Goal: Information Seeking & Learning: Compare options

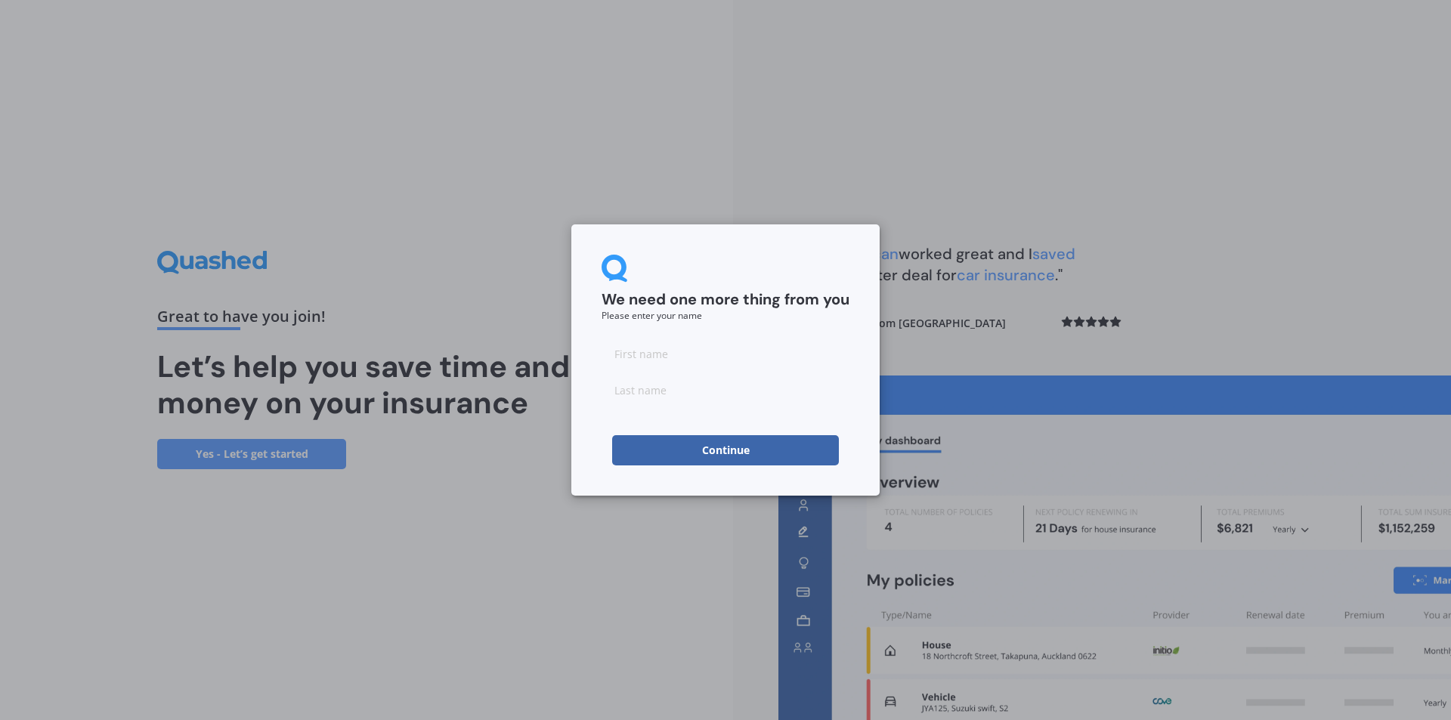
click at [642, 357] on input at bounding box center [725, 353] width 248 height 30
type input "[PERSON_NAME]"
click at [635, 396] on input at bounding box center [725, 390] width 248 height 30
type input "Filipo"
click at [687, 449] on button "Continue" at bounding box center [725, 450] width 227 height 30
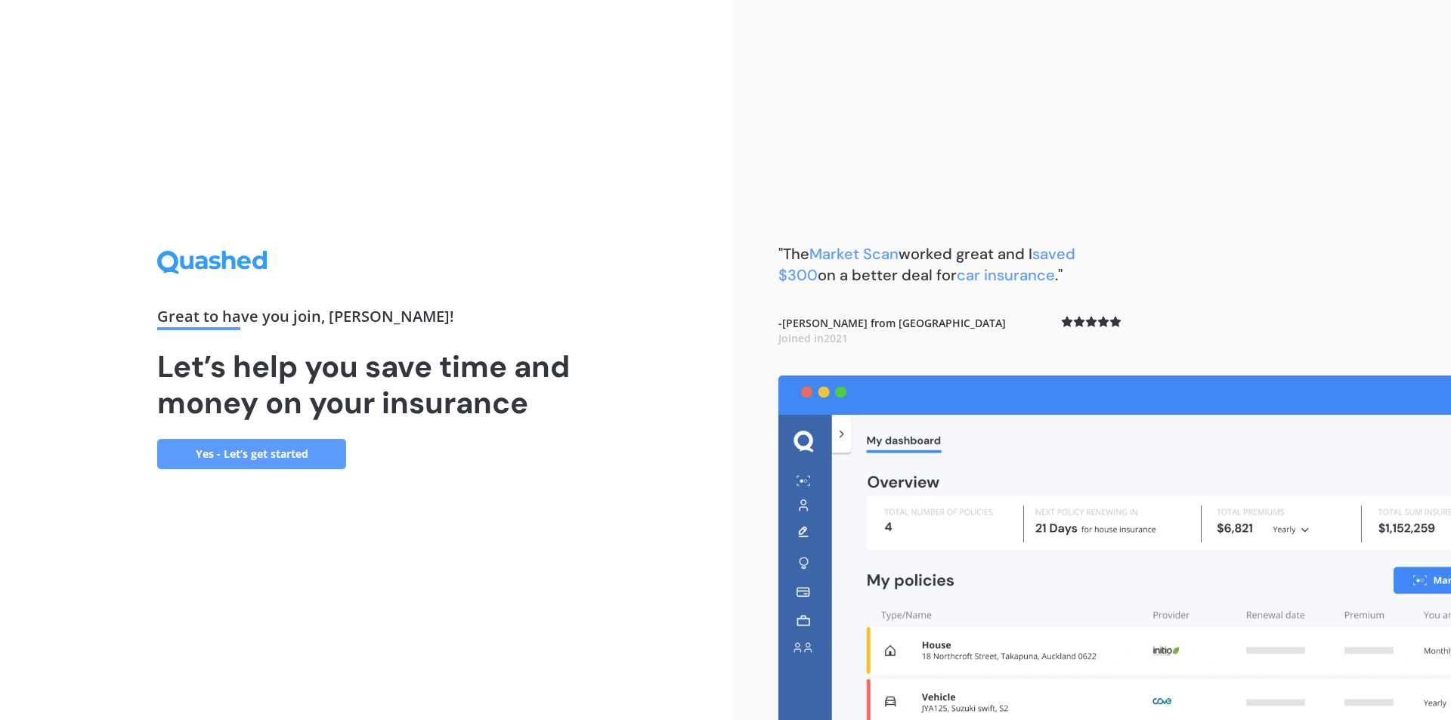
click at [231, 459] on link "Yes - Let’s get started" at bounding box center [251, 454] width 189 height 30
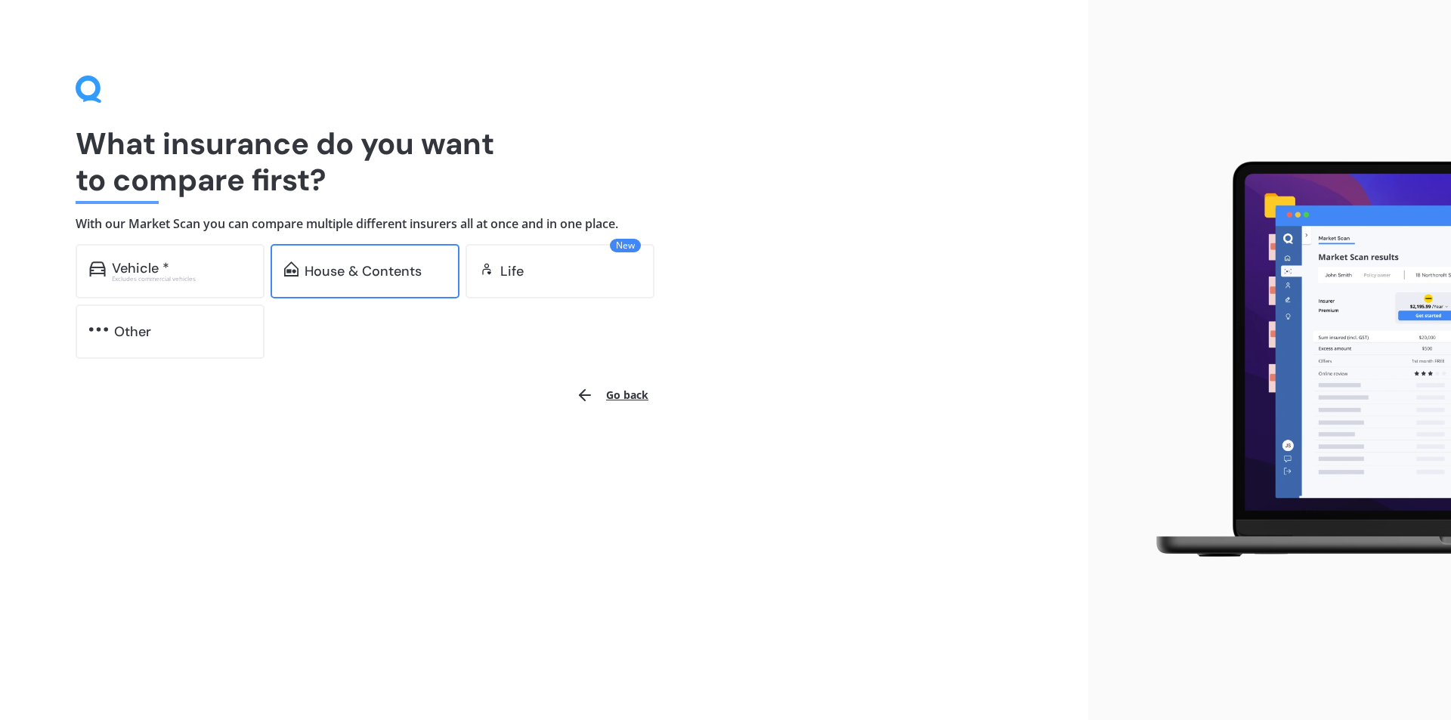
click at [315, 271] on div "House & Contents" at bounding box center [362, 271] width 117 height 15
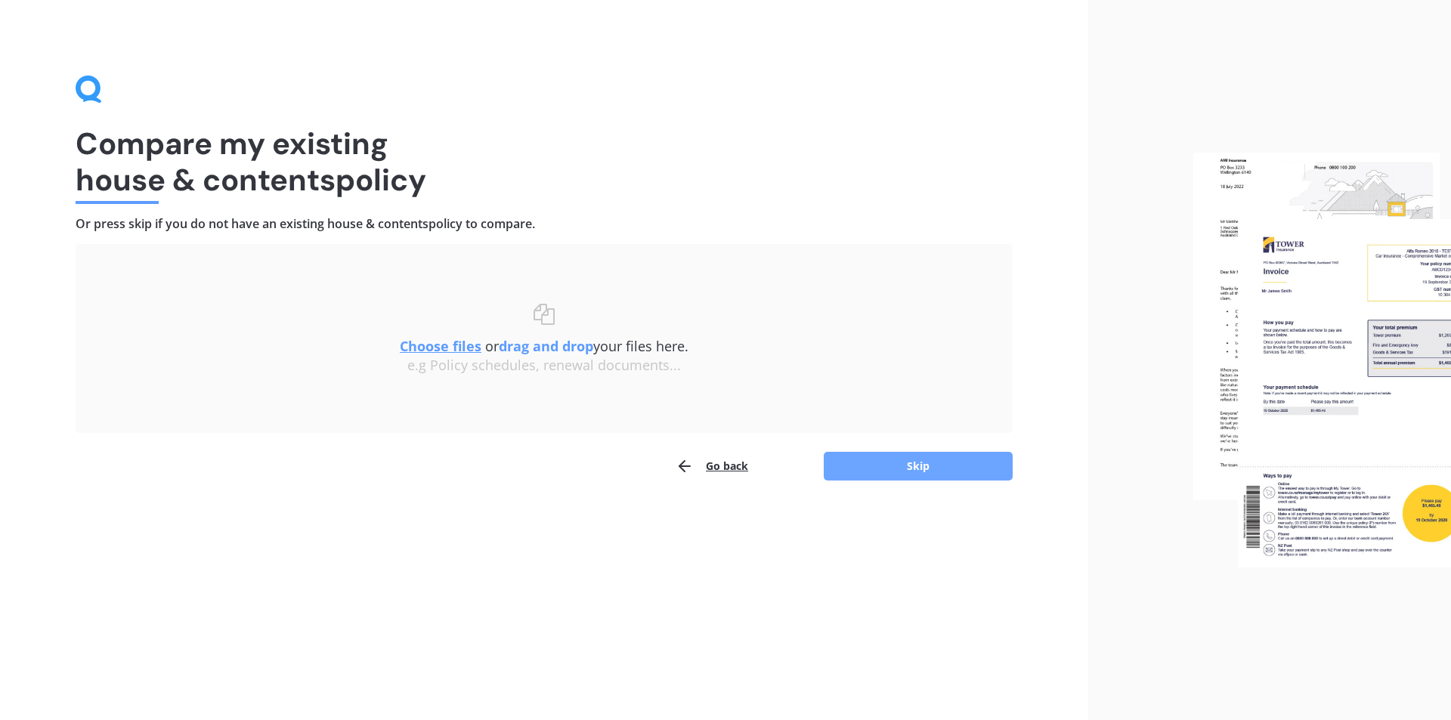
click at [938, 465] on button "Skip" at bounding box center [918, 466] width 189 height 29
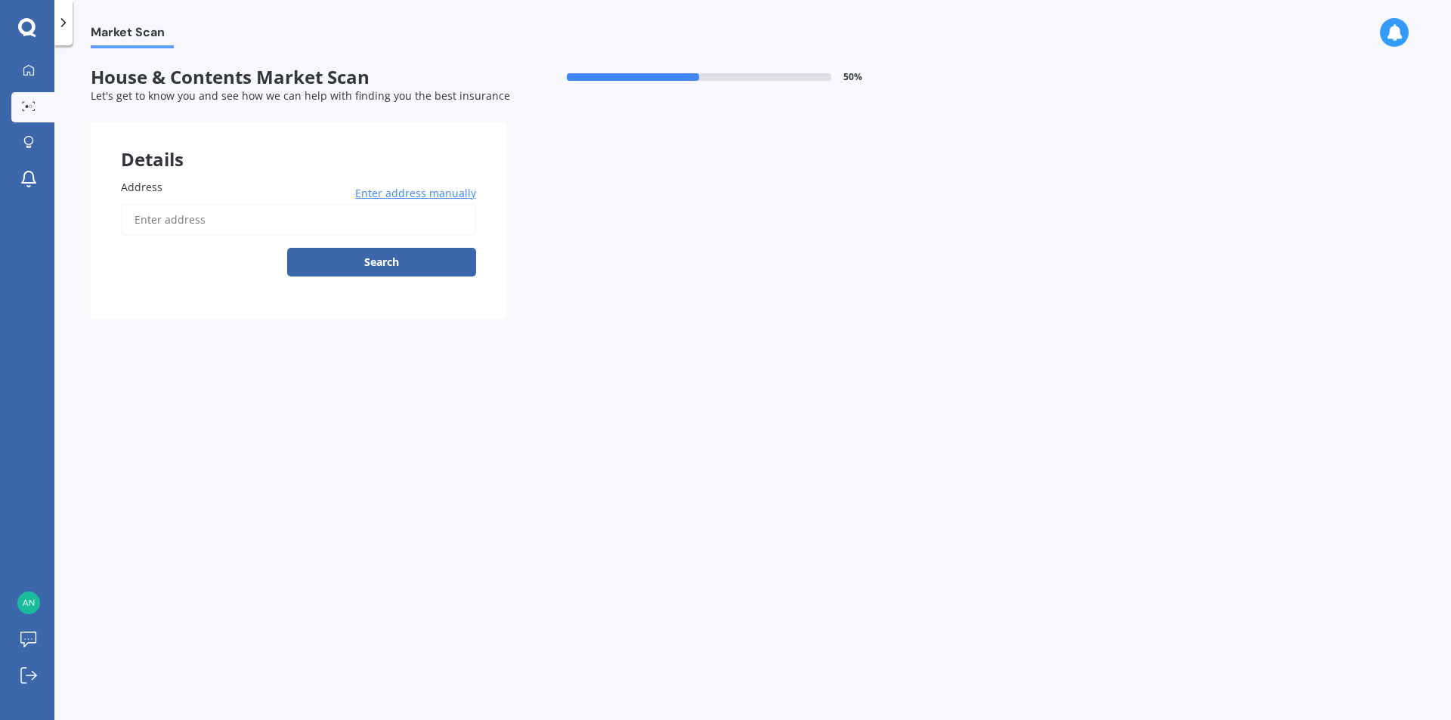
click at [154, 212] on input "Address" at bounding box center [298, 220] width 355 height 32
type input "[STREET_ADDRESS][PERSON_NAME]"
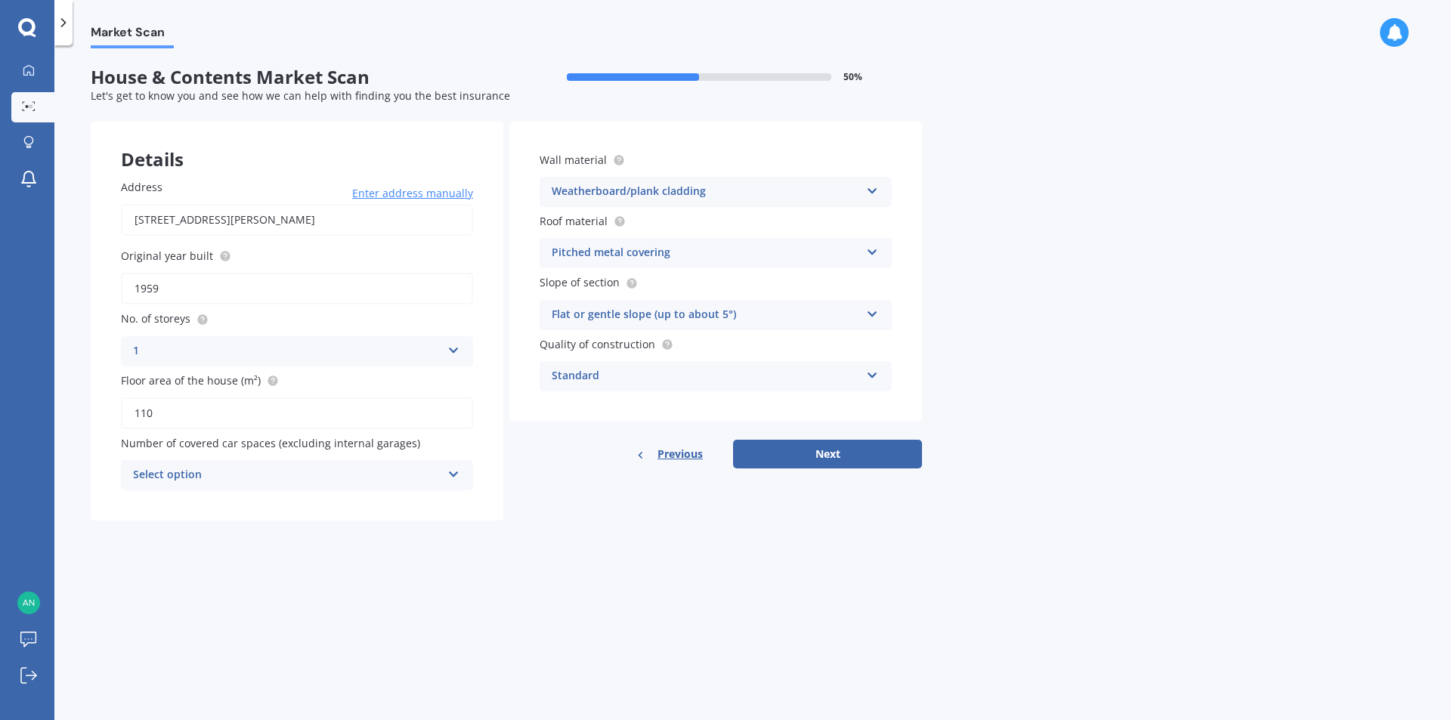
click at [585, 378] on div "Standard" at bounding box center [706, 376] width 308 height 18
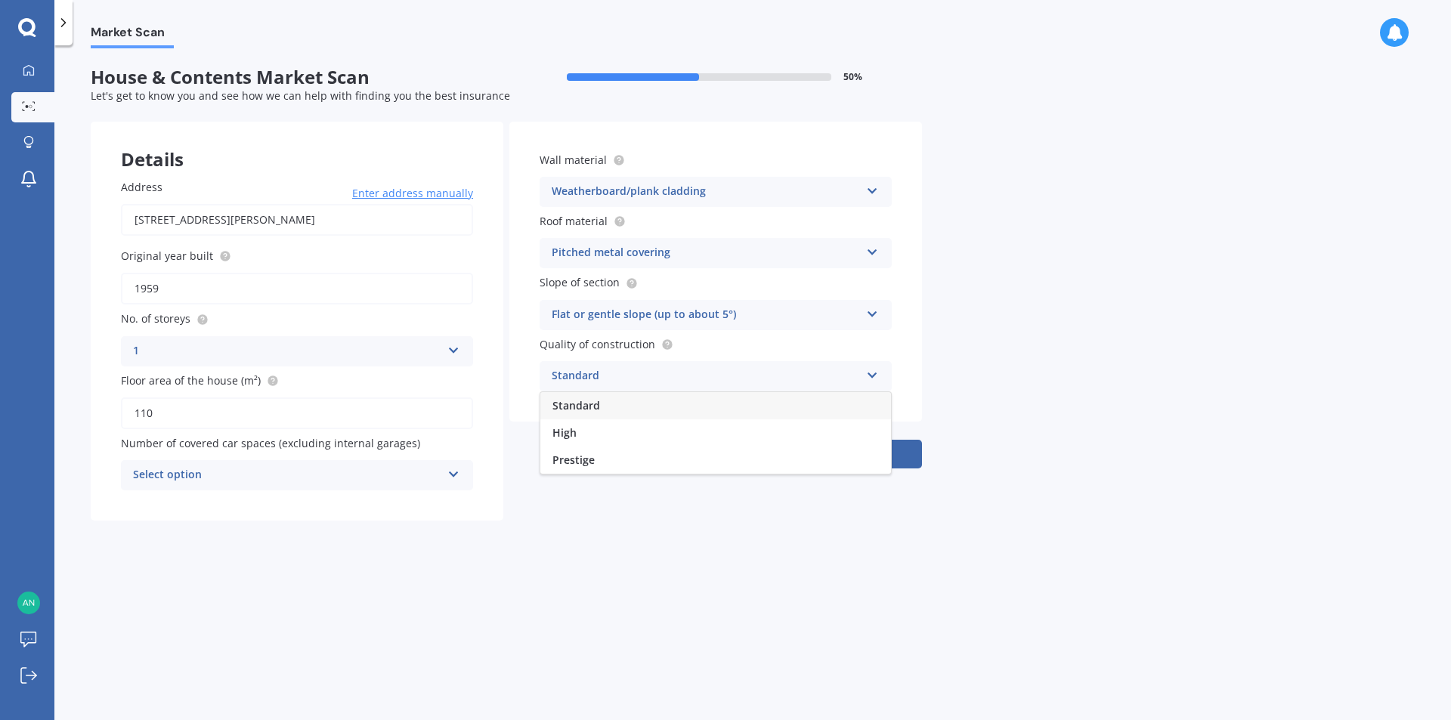
click at [586, 407] on span "Standard" at bounding box center [576, 405] width 48 height 14
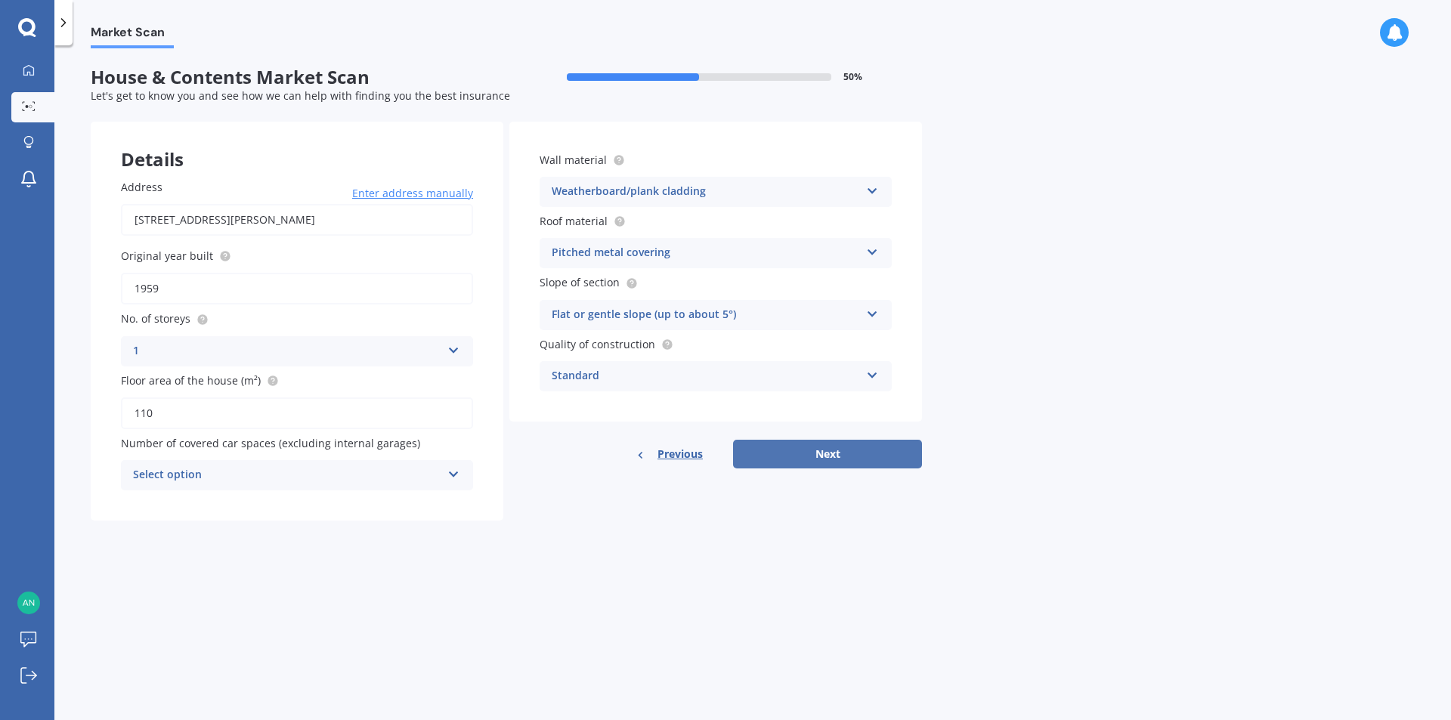
click at [827, 454] on button "Next" at bounding box center [827, 454] width 189 height 29
click at [175, 474] on div "Select option" at bounding box center [290, 475] width 301 height 17
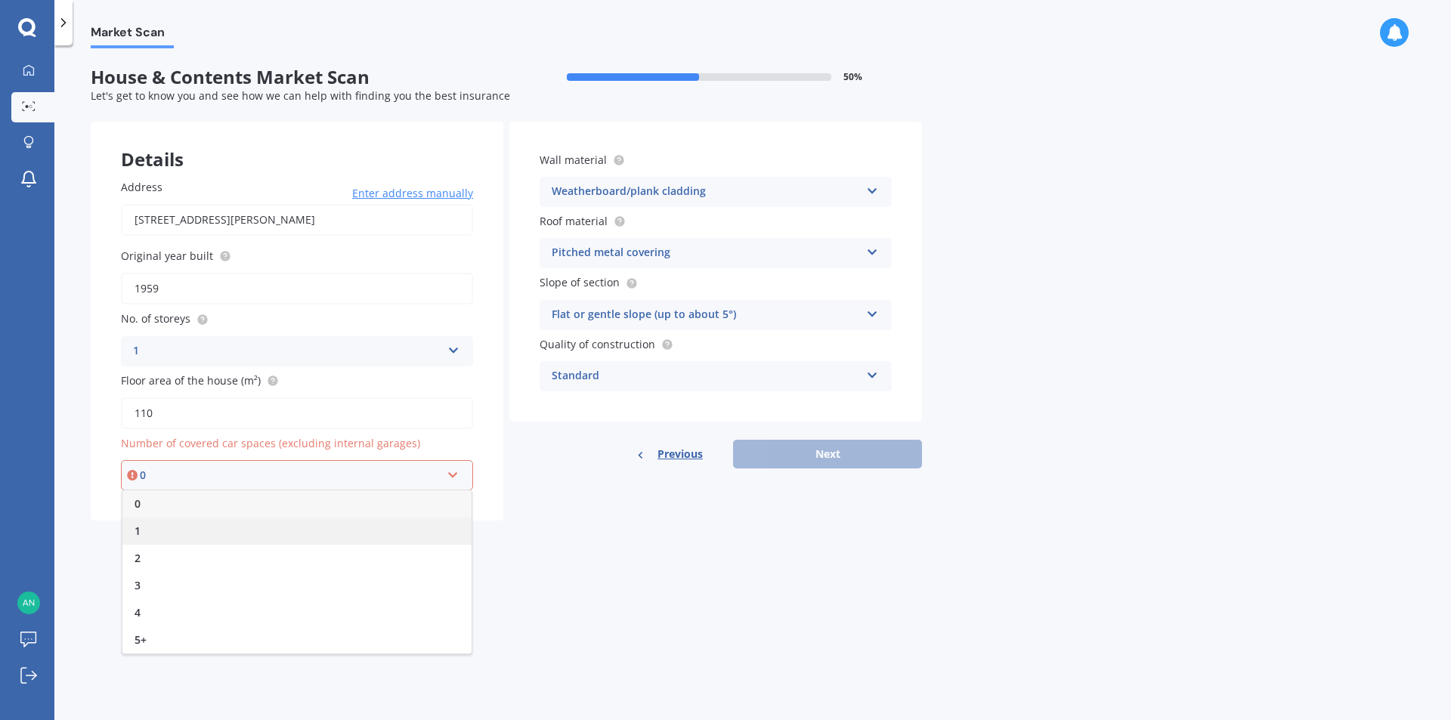
click at [158, 529] on div "1" at bounding box center [296, 531] width 349 height 27
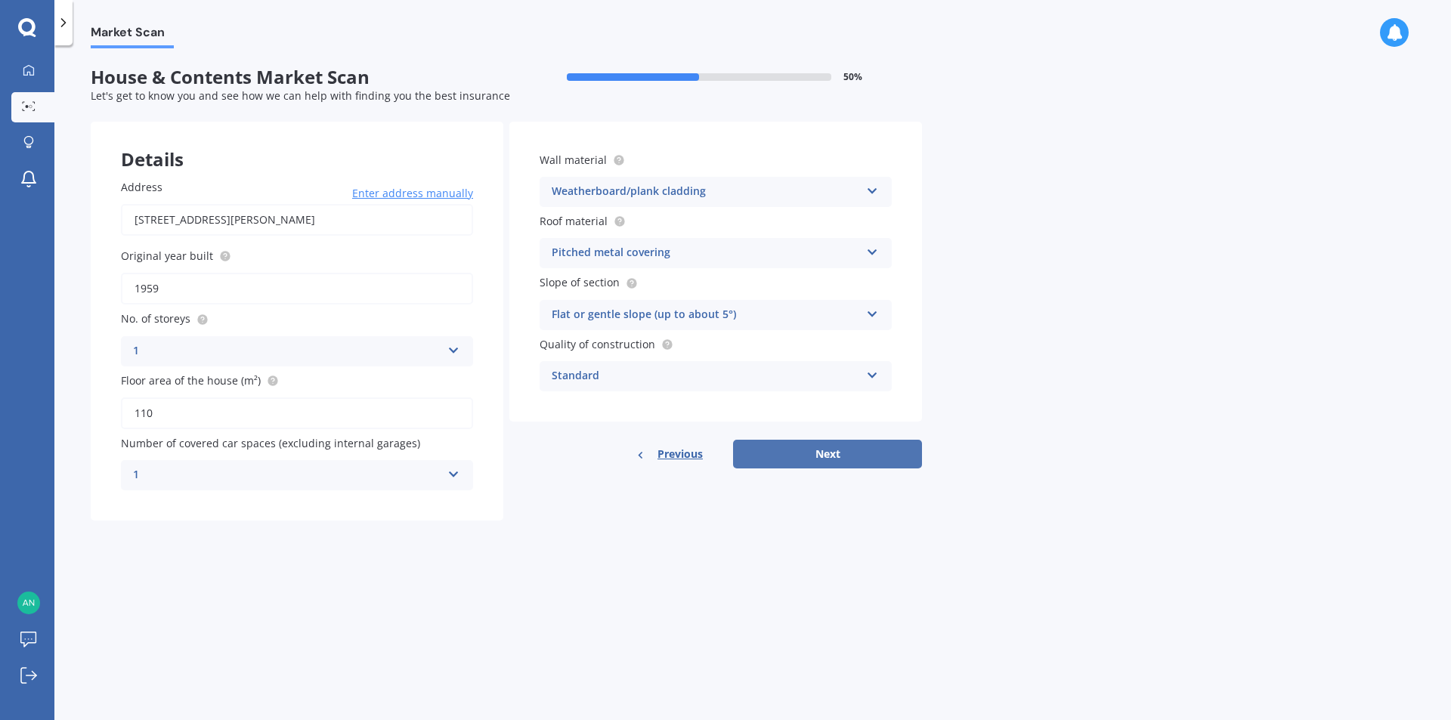
click at [802, 446] on button "Next" at bounding box center [827, 454] width 189 height 29
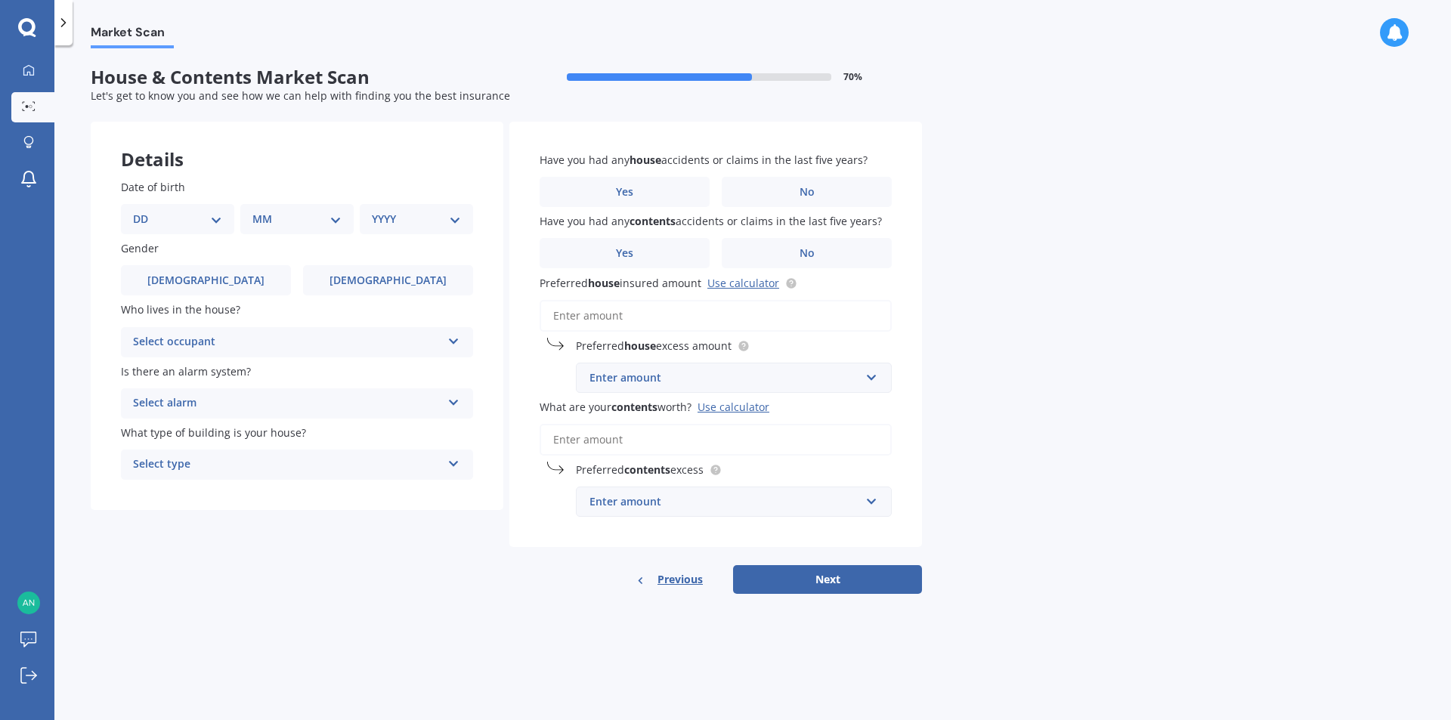
click at [170, 221] on select "DD 01 02 03 04 05 06 07 08 09 10 11 12 13 14 15 16 17 18 19 20 21 22 23 24 25 2…" at bounding box center [177, 219] width 89 height 17
select select "24"
click at [145, 211] on select "DD 01 02 03 04 05 06 07 08 09 10 11 12 13 14 15 16 17 18 19 20 21 22 23 24 25 2…" at bounding box center [177, 219] width 89 height 17
click at [317, 215] on select "MM 01 02 03 04 05 06 07 08 09 10 11 12" at bounding box center [299, 219] width 83 height 17
select select "08"
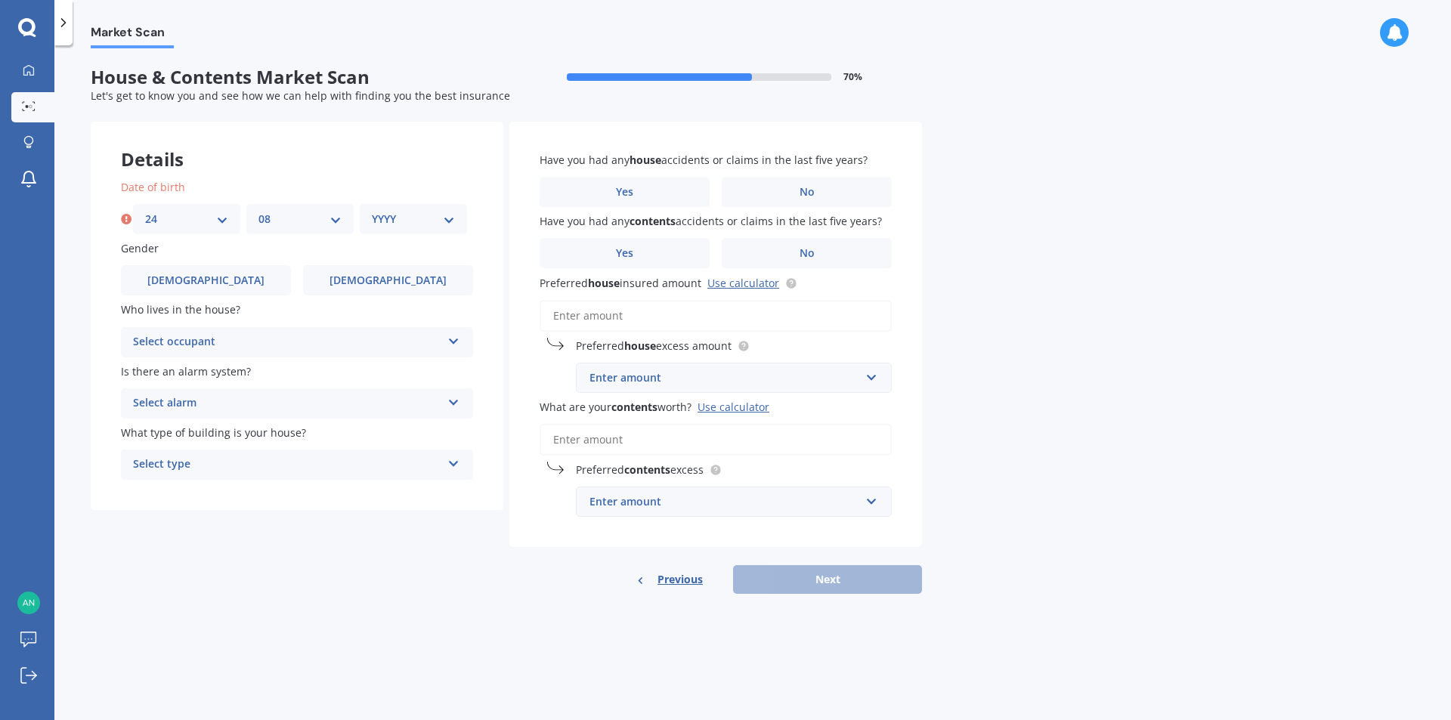
click at [258, 211] on select "MM 01 02 03 04 05 06 07 08 09 10 11 12" at bounding box center [299, 219] width 83 height 17
click at [378, 220] on select "YYYY 2009 2008 2007 2006 2005 2004 2003 2002 2001 2000 1999 1998 1997 1996 1995…" at bounding box center [413, 219] width 83 height 17
select select "1984"
click at [372, 211] on select "YYYY 2009 2008 2007 2006 2005 2004 2003 2002 2001 2000 1999 1998 1997 1996 1995…" at bounding box center [413, 219] width 83 height 17
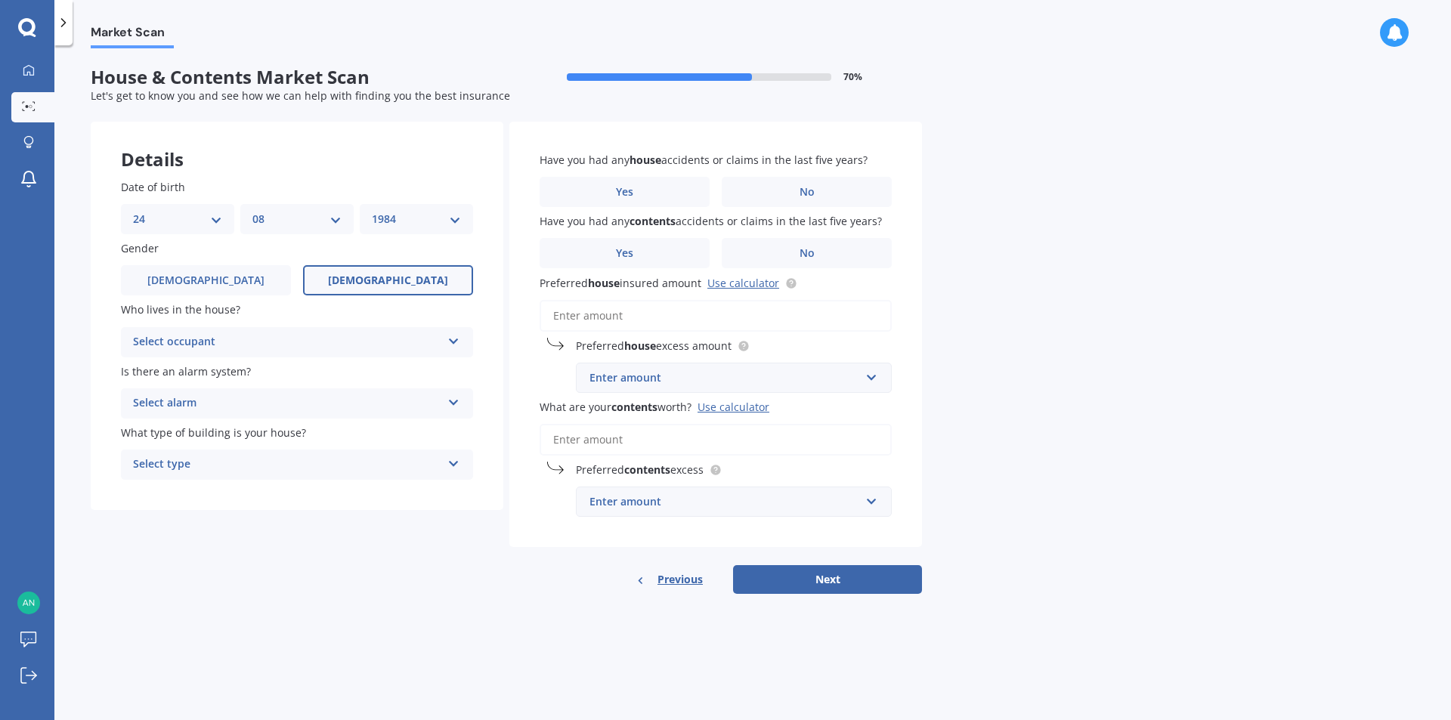
click at [346, 274] on label "[DEMOGRAPHIC_DATA]" at bounding box center [388, 280] width 170 height 30
click at [0, 0] on input "[DEMOGRAPHIC_DATA]" at bounding box center [0, 0] width 0 height 0
click at [221, 331] on div "Select occupant Owner Owner + Boarder" at bounding box center [297, 342] width 352 height 30
click at [182, 370] on div "Owner" at bounding box center [297, 371] width 351 height 27
click at [173, 408] on div "Select alarm" at bounding box center [287, 403] width 308 height 18
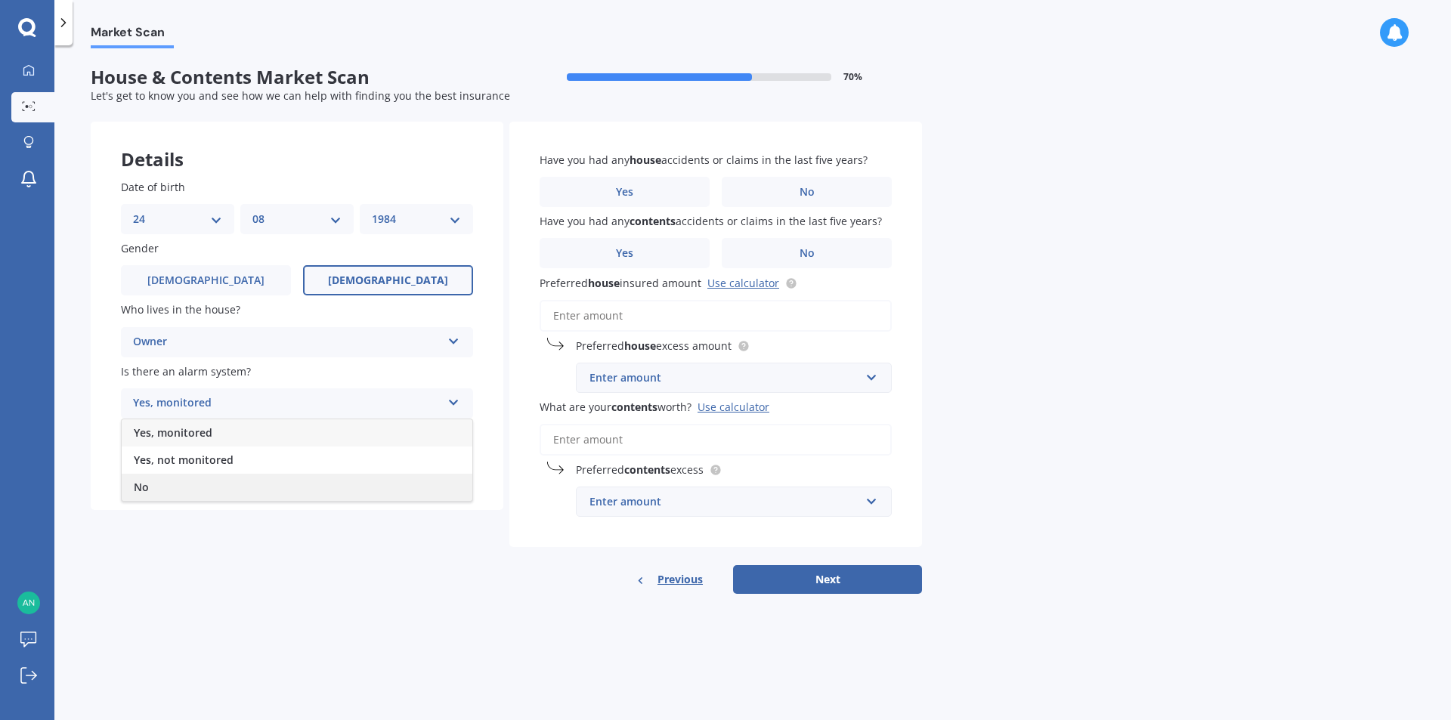
click at [162, 477] on div "No" at bounding box center [297, 487] width 351 height 27
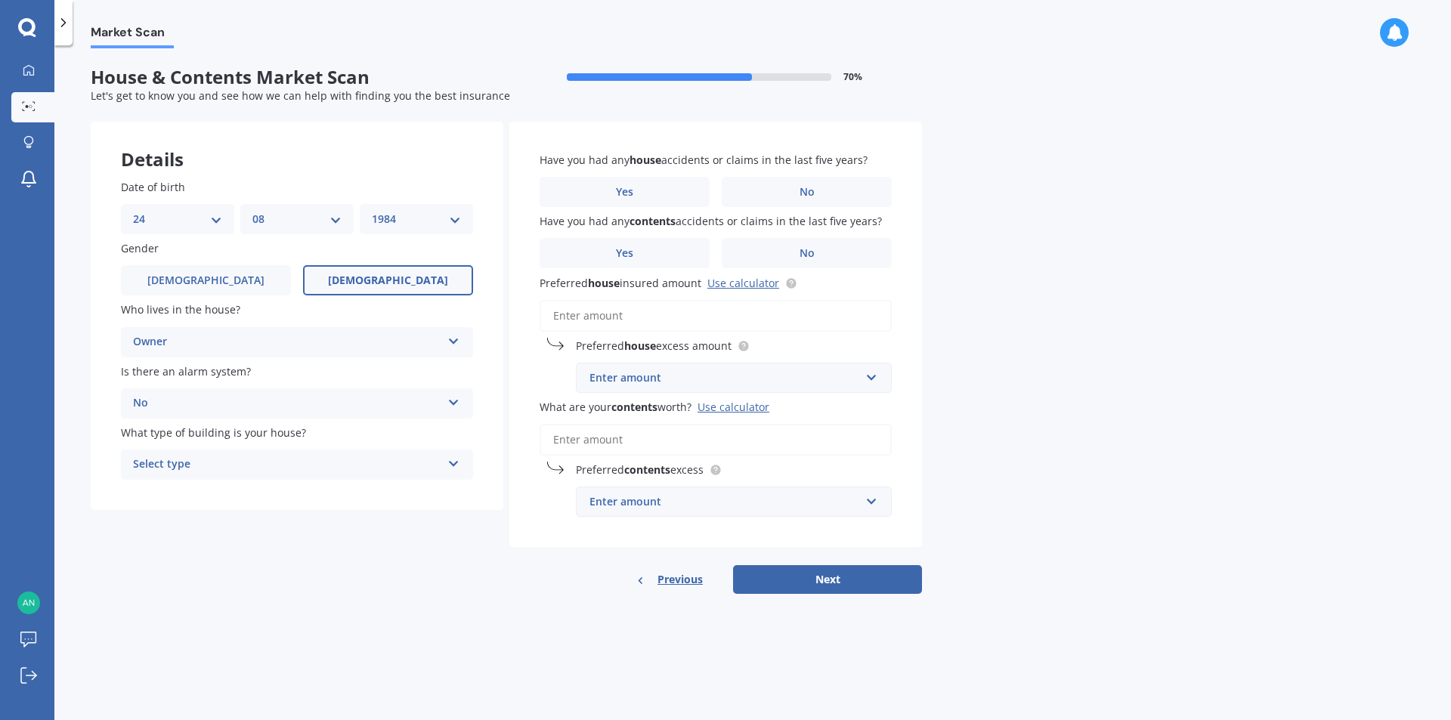
click at [173, 453] on div "Select type Freestanding Multi-unit (in a block of 6 or less) Multi-unit (in a …" at bounding box center [297, 465] width 352 height 30
click at [177, 488] on span "Freestanding" at bounding box center [167, 494] width 67 height 14
click at [794, 202] on label "No" at bounding box center [807, 192] width 170 height 30
click at [0, 0] on input "No" at bounding box center [0, 0] width 0 height 0
click at [781, 259] on label "No" at bounding box center [807, 253] width 170 height 30
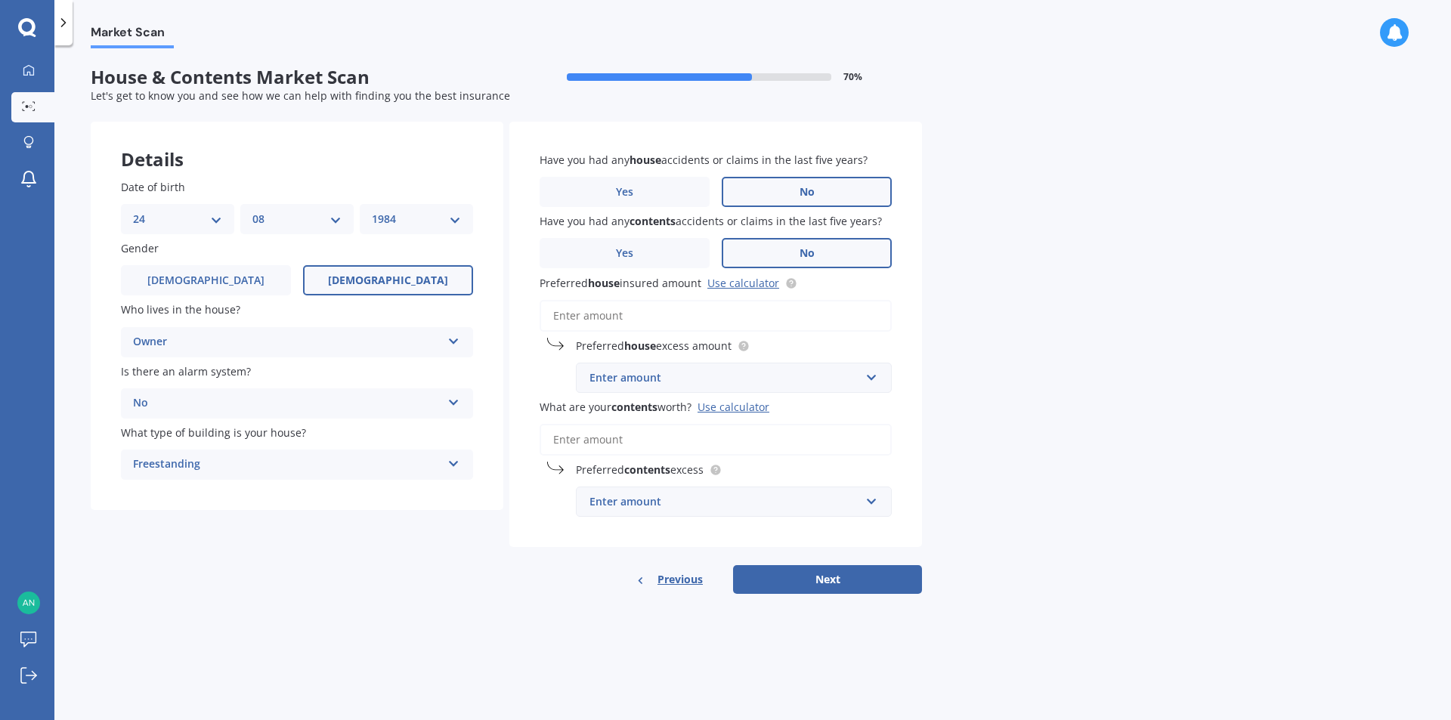
click at [0, 0] on input "No" at bounding box center [0, 0] width 0 height 0
click at [625, 311] on input "Preferred house insured amount Use calculator" at bounding box center [715, 316] width 352 height 32
click at [593, 314] on input "Preferred house insured amount Use calculator" at bounding box center [715, 316] width 352 height 32
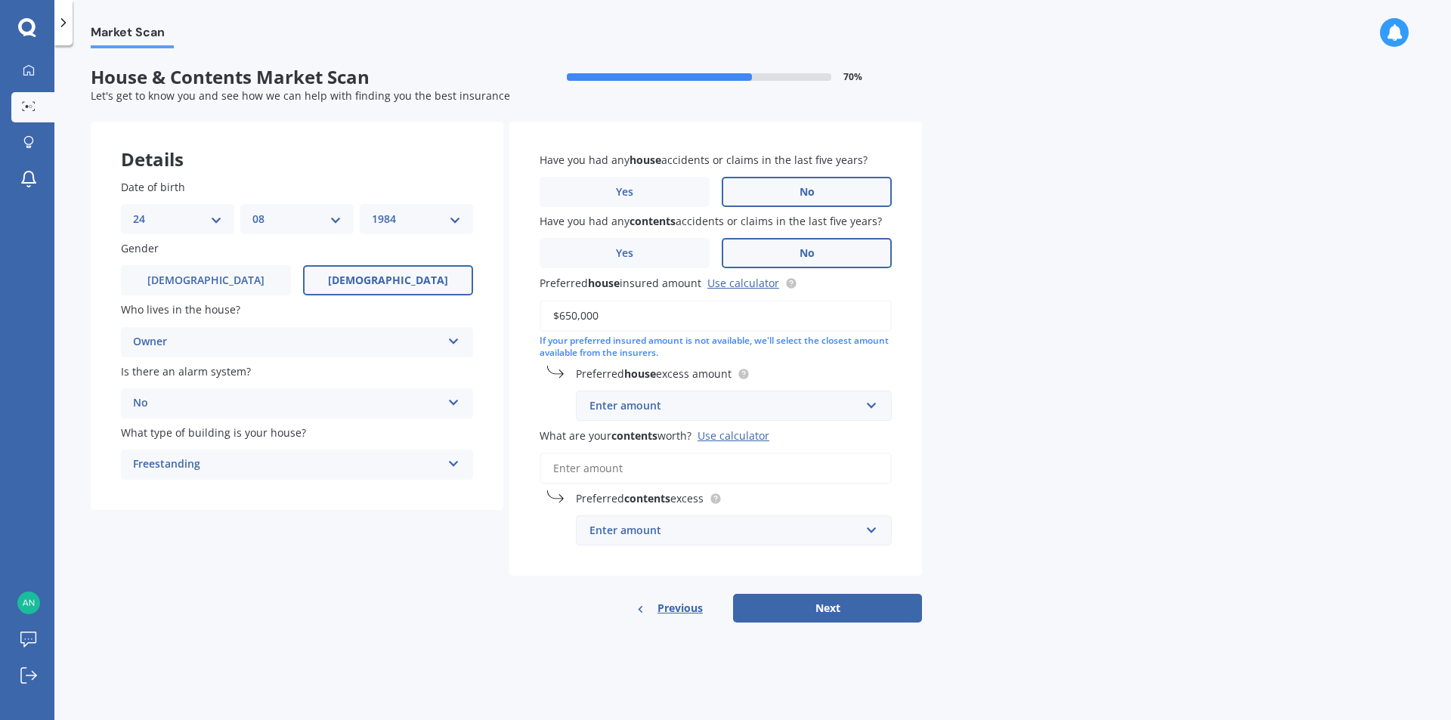
type input "$650,000"
click at [636, 411] on div "Enter amount" at bounding box center [724, 405] width 270 height 17
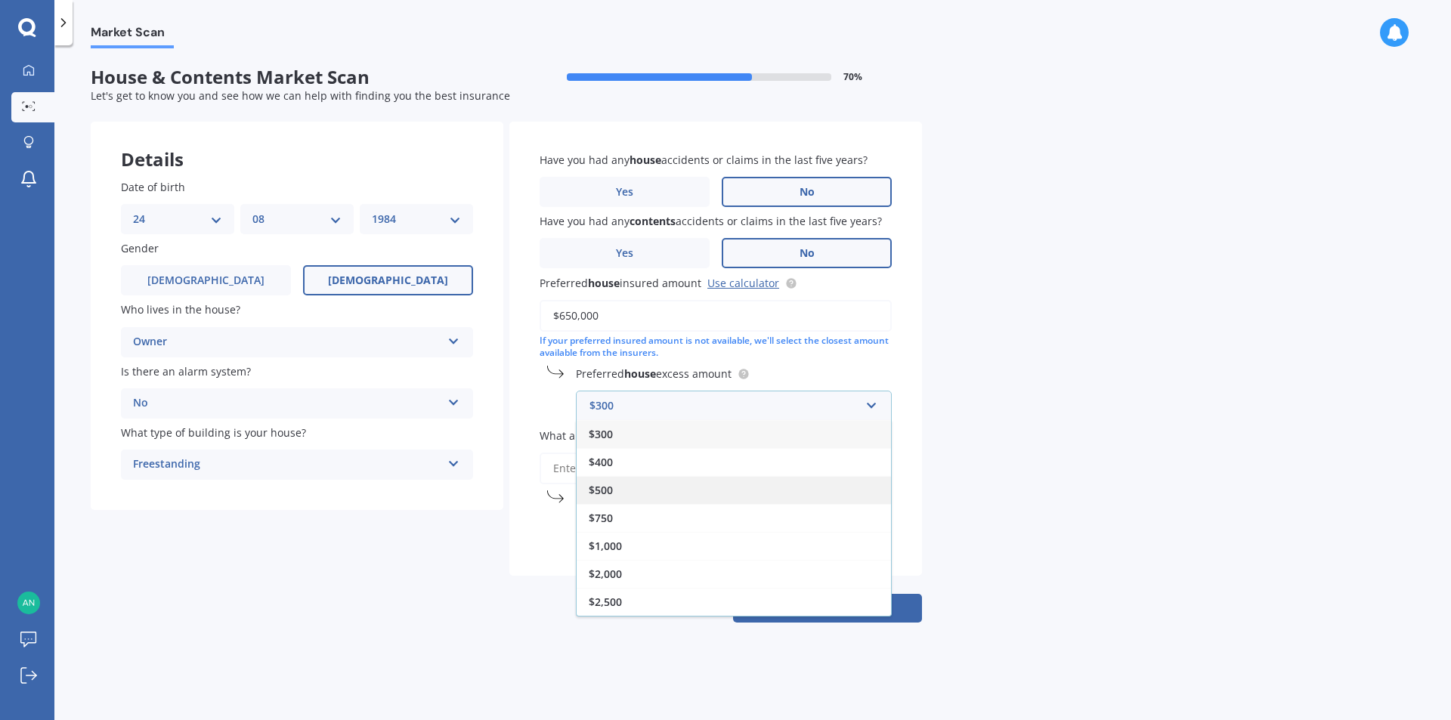
click at [623, 494] on div "$500" at bounding box center [733, 490] width 314 height 28
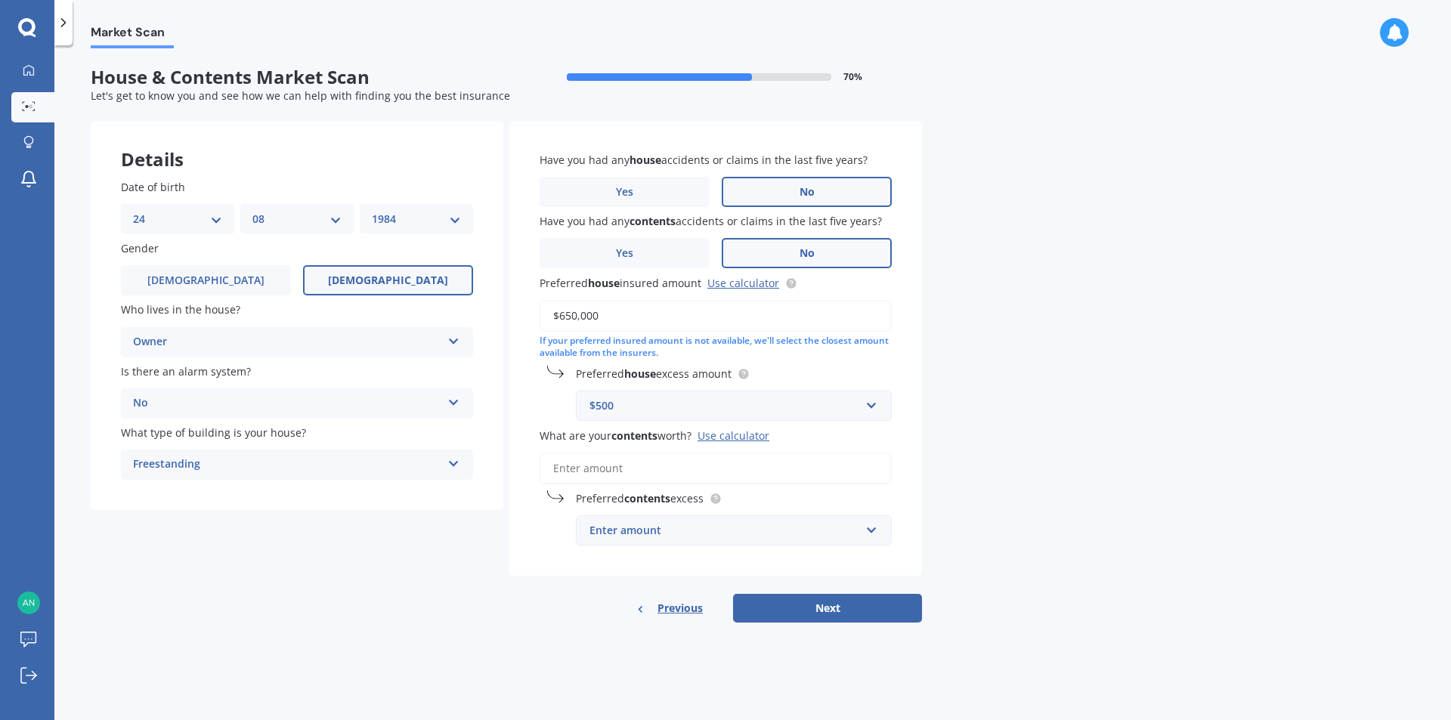
click at [654, 466] on input "What are your contents worth? Use calculator" at bounding box center [715, 469] width 352 height 32
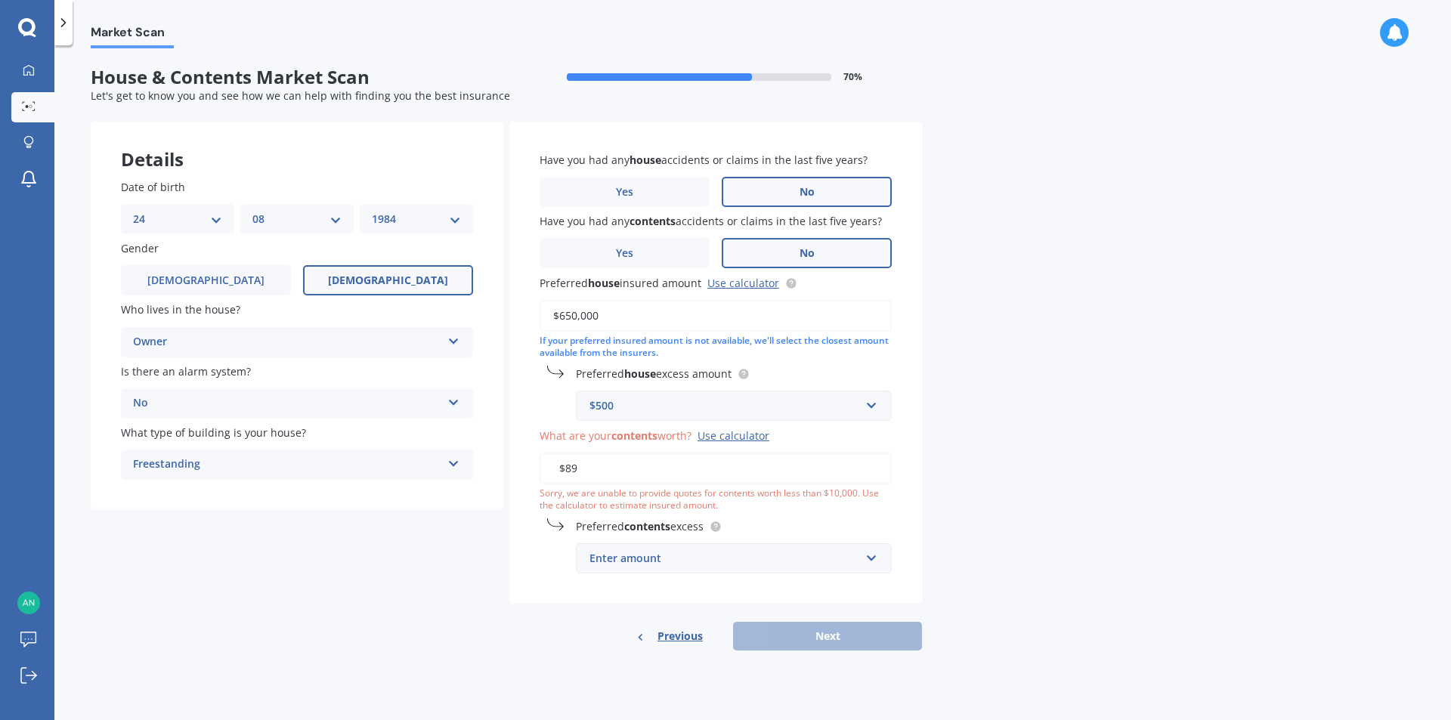
type input "$8"
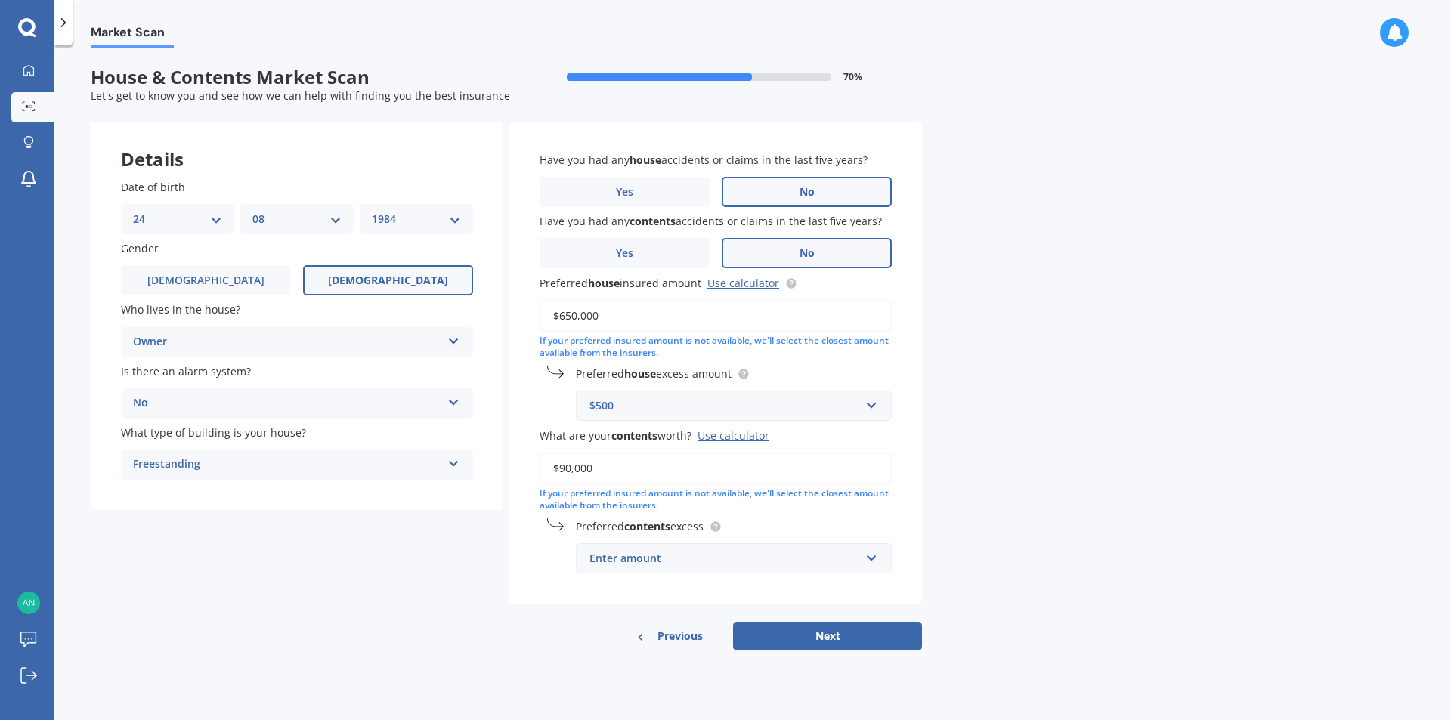
type input "$90,000"
click at [644, 555] on div "Enter amount" at bounding box center [724, 558] width 270 height 17
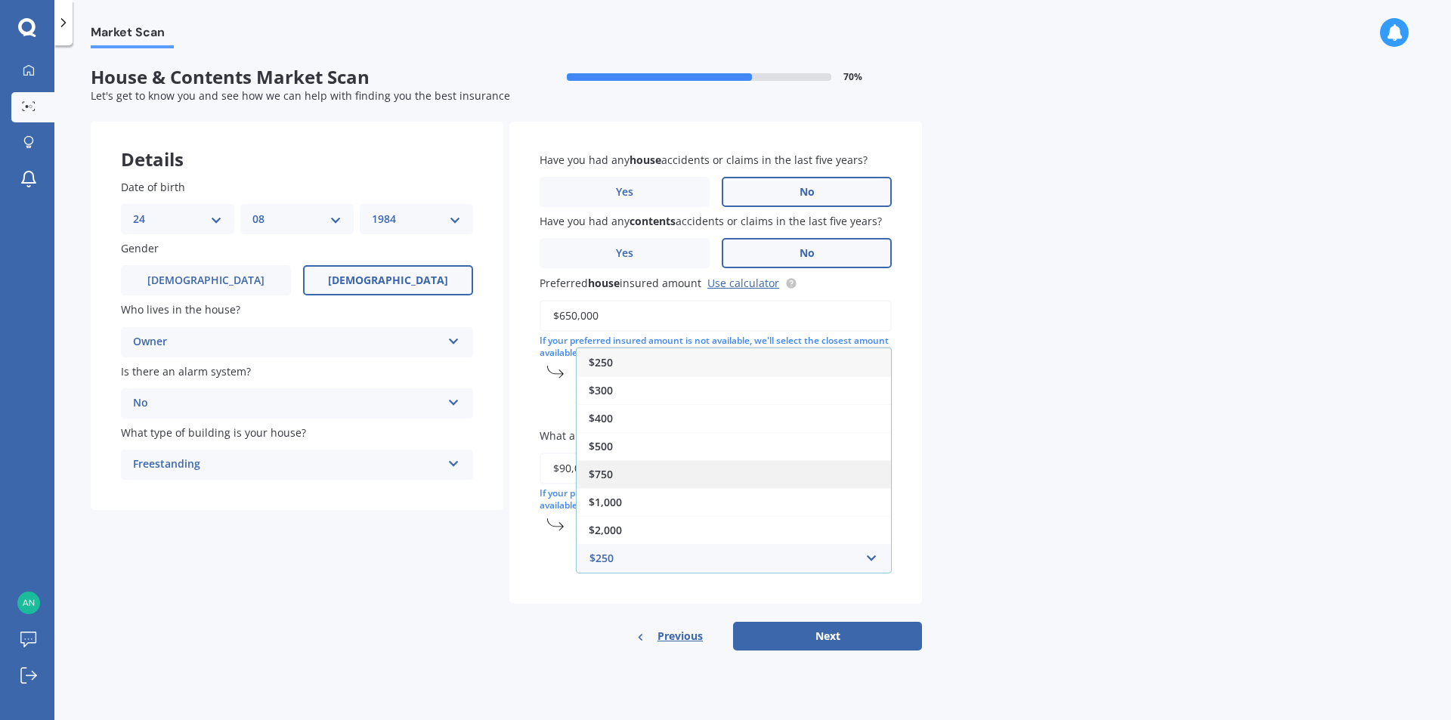
click at [619, 477] on div "$750" at bounding box center [733, 474] width 314 height 28
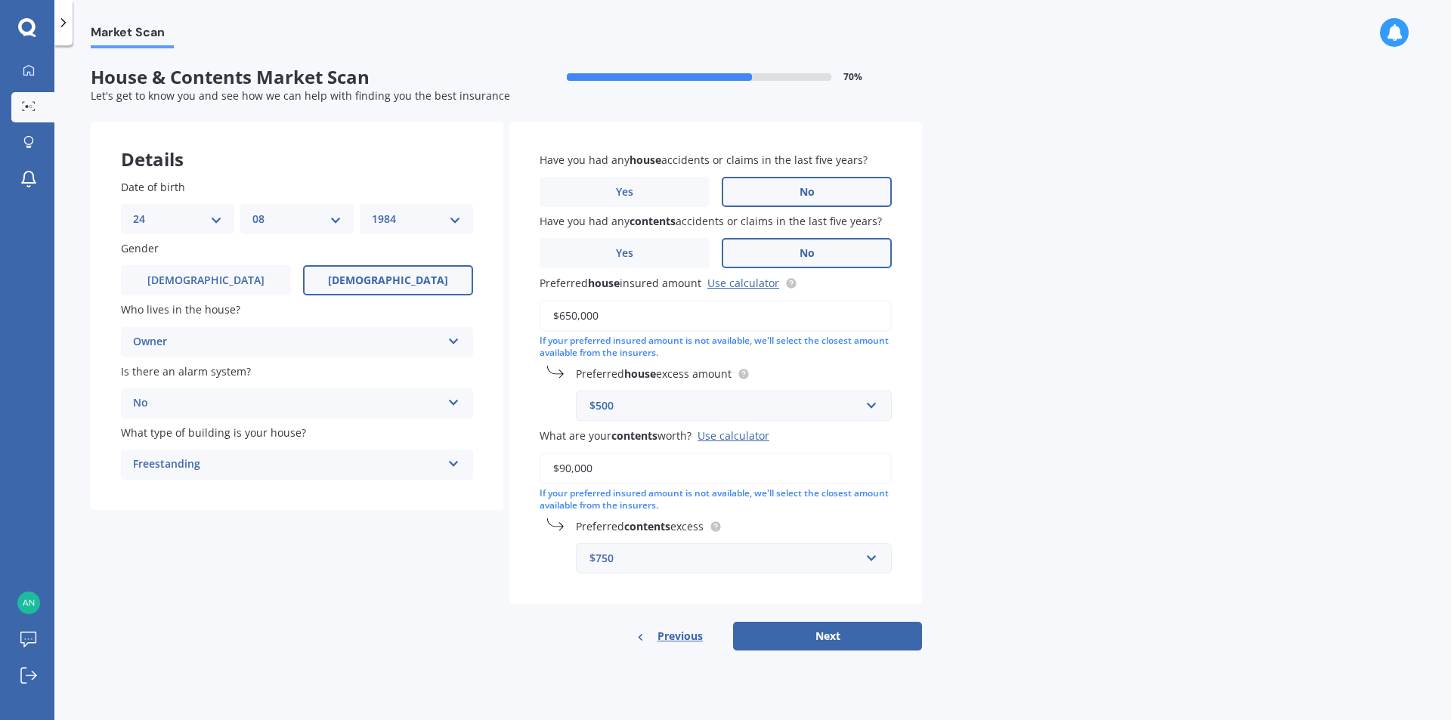
click at [617, 409] on div "$500" at bounding box center [724, 405] width 270 height 17
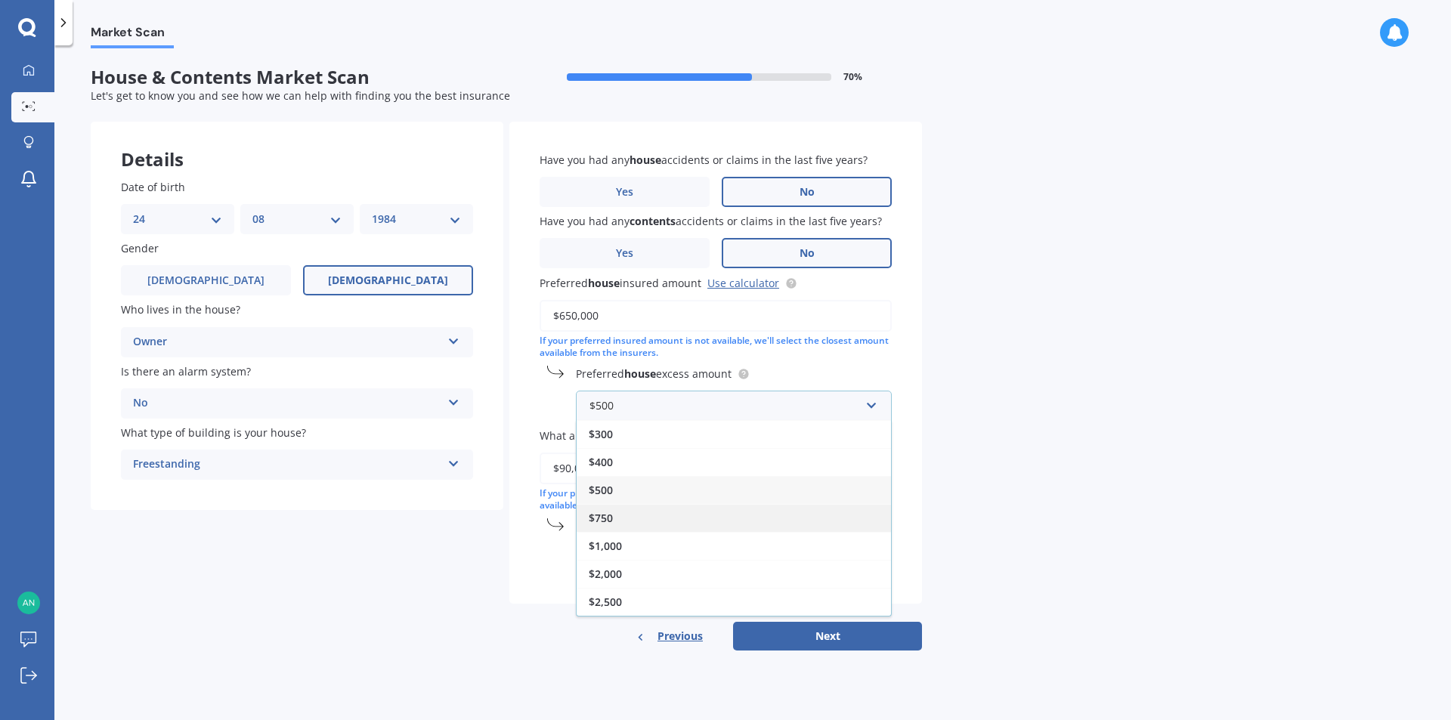
click at [620, 521] on div "$750" at bounding box center [733, 518] width 314 height 28
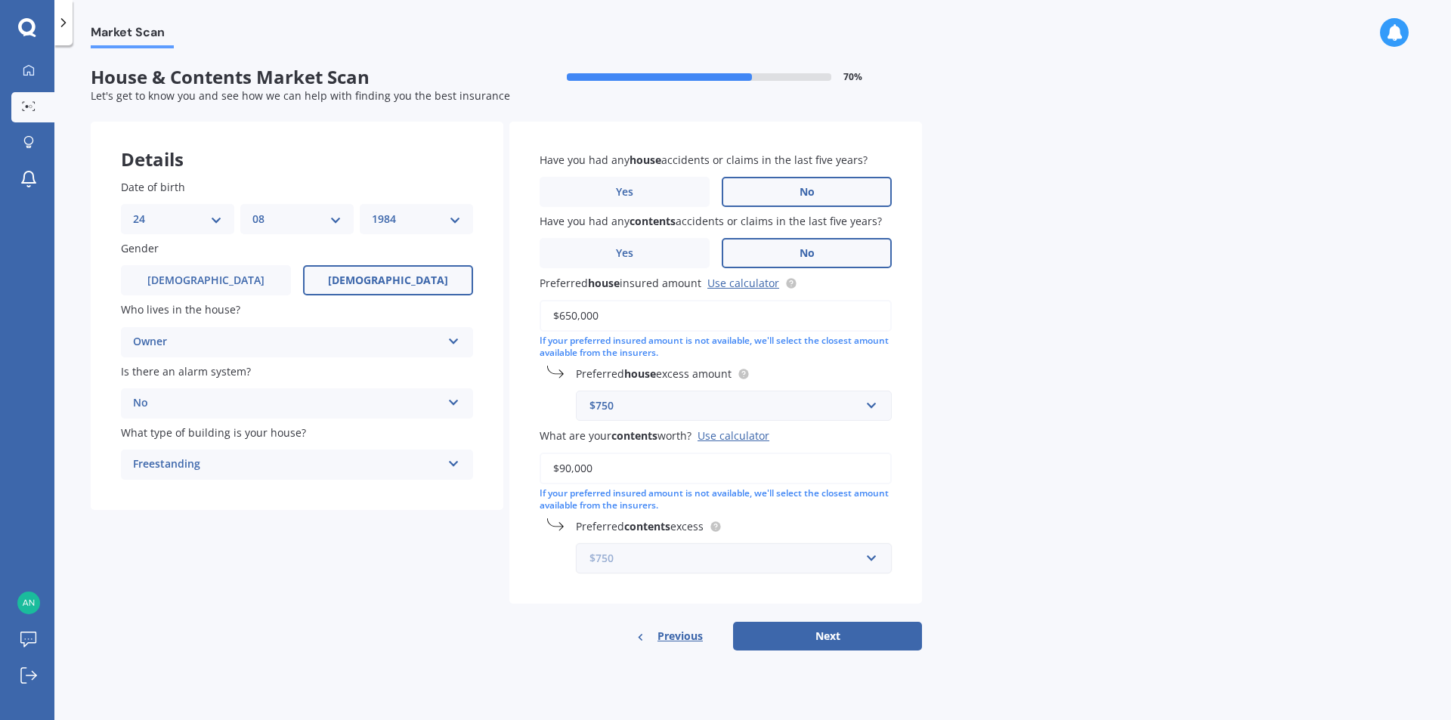
click at [623, 568] on input "text" at bounding box center [728, 558] width 302 height 29
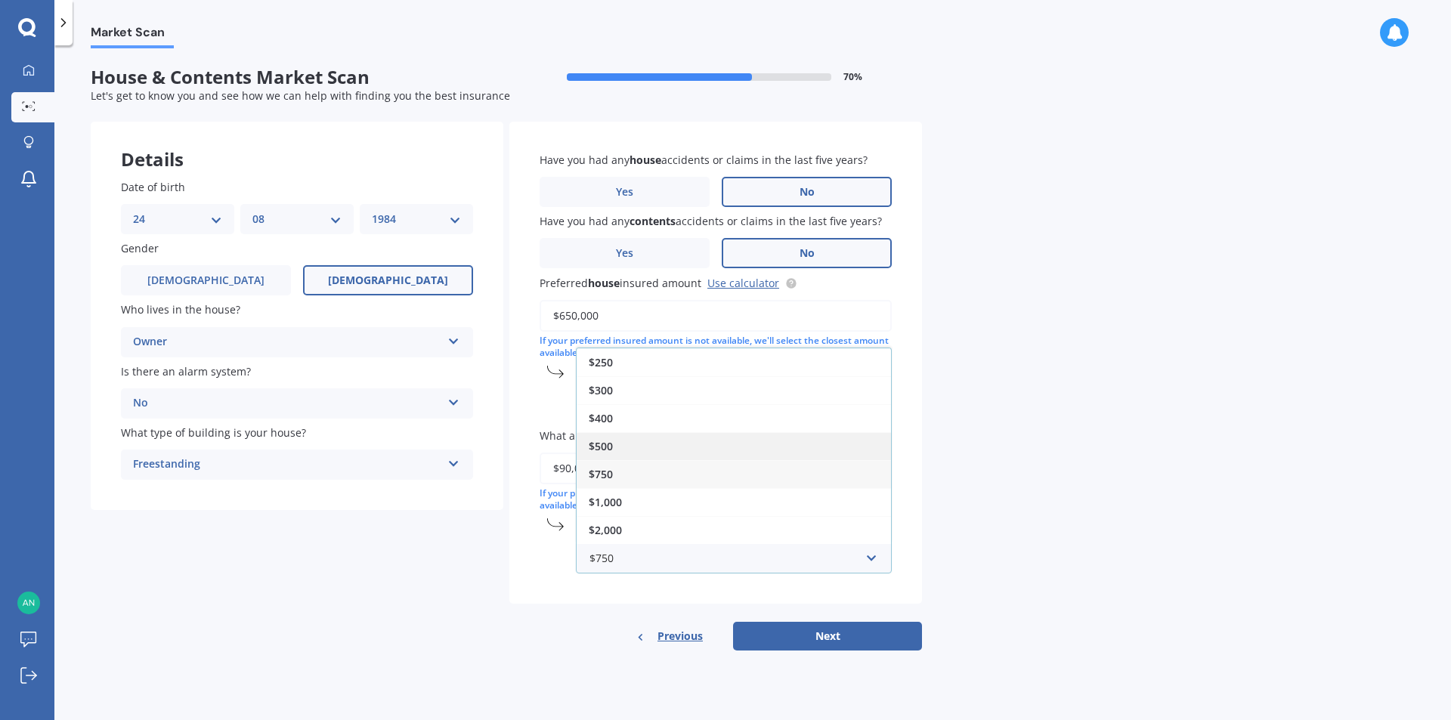
click at [612, 440] on span "$500" at bounding box center [601, 446] width 24 height 14
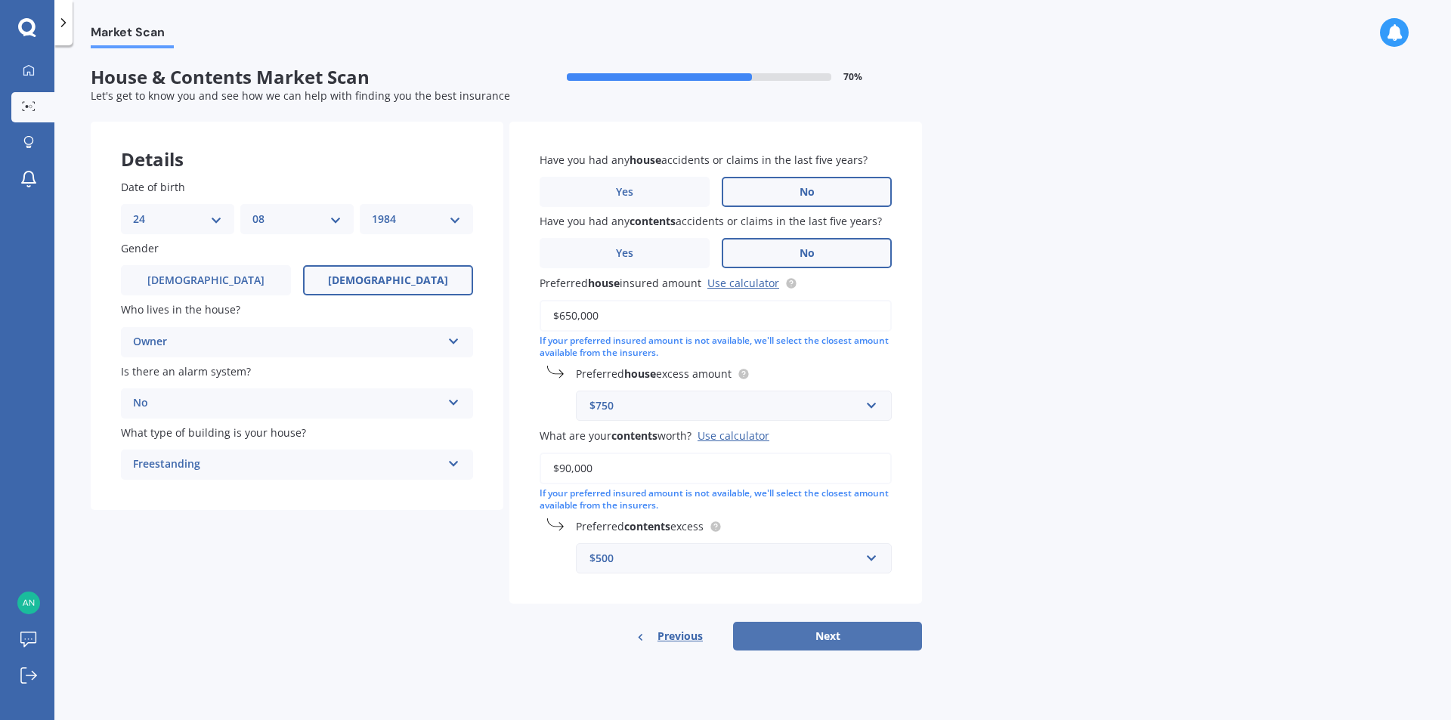
click at [842, 638] on button "Next" at bounding box center [827, 636] width 189 height 29
select select "24"
select select "08"
select select "1984"
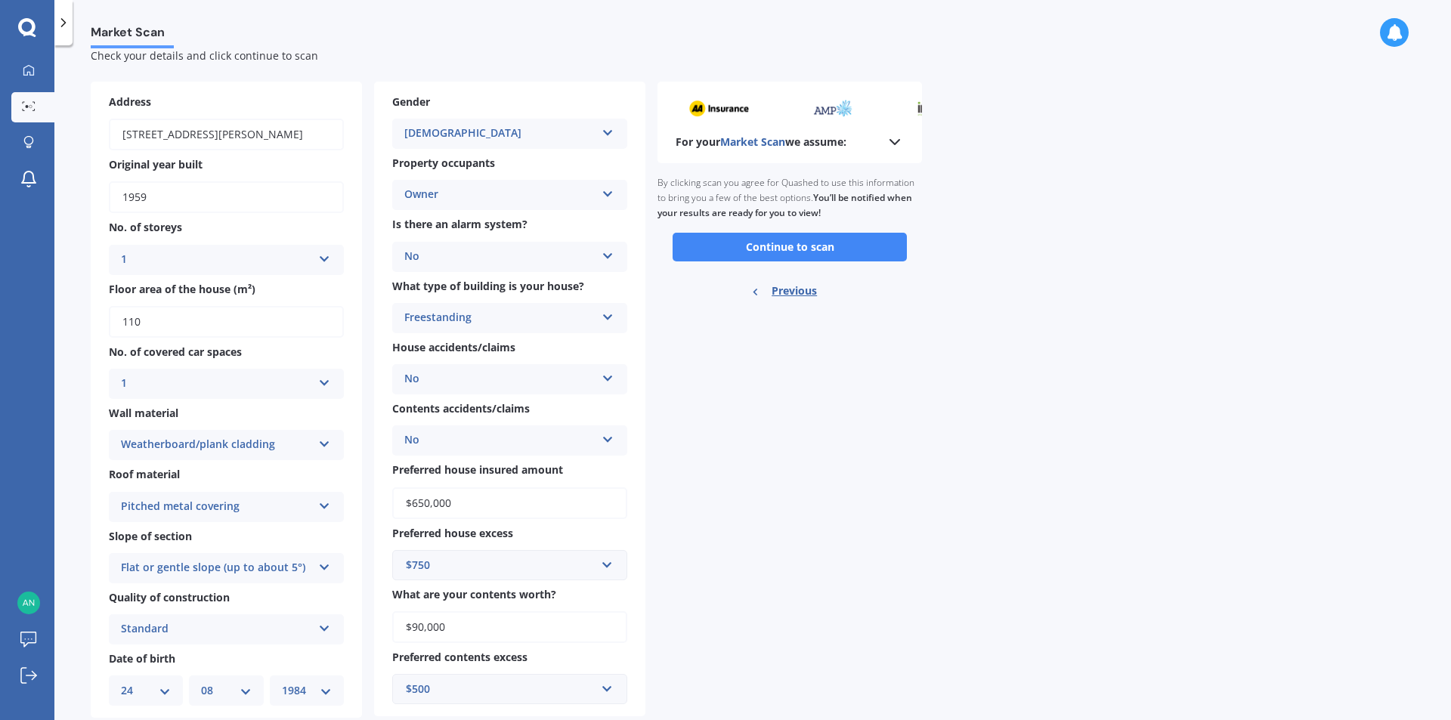
scroll to position [77, 0]
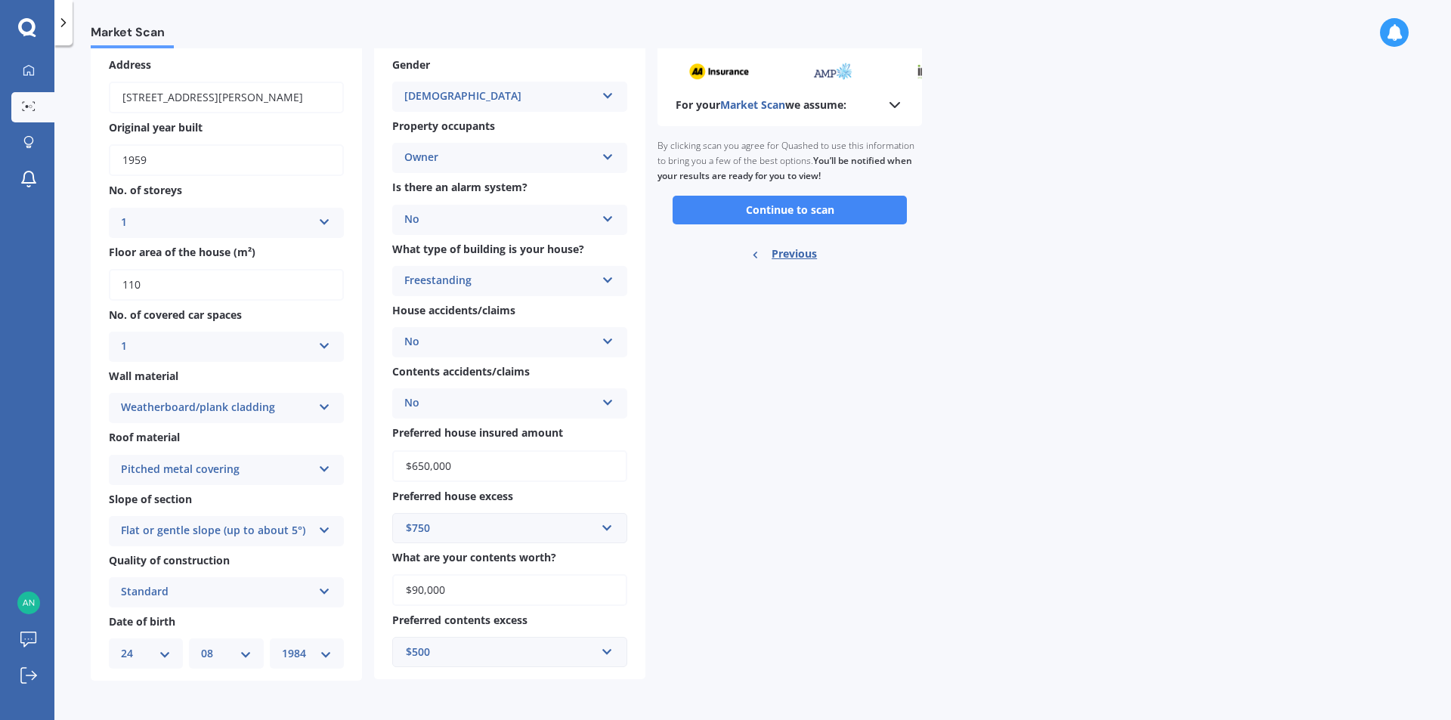
drag, startPoint x: 792, startPoint y: 216, endPoint x: 777, endPoint y: 263, distance: 49.0
click at [777, 263] on div "Ready to go By clicking scan you agree for Quashed to use this information to b…" at bounding box center [789, 201] width 264 height 151
click at [768, 202] on button "Continue to scan" at bounding box center [789, 210] width 234 height 29
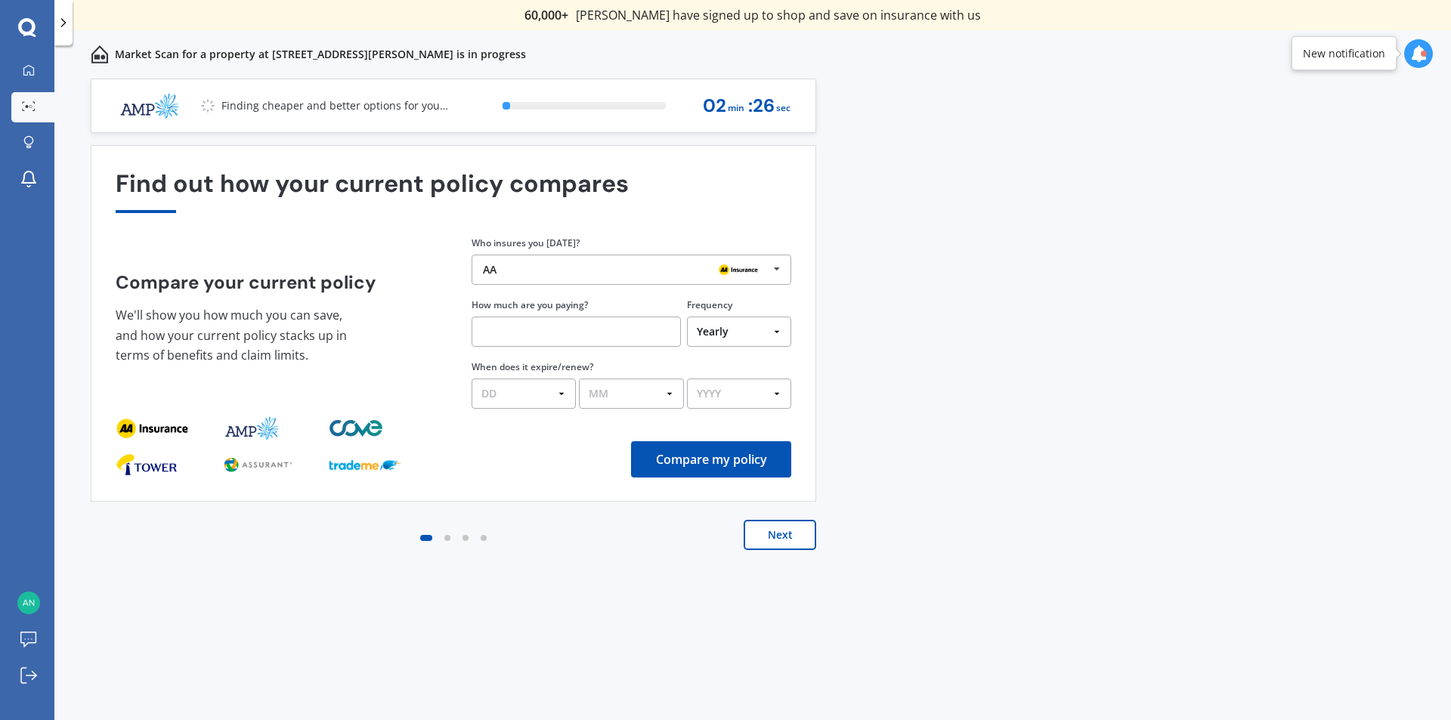
click at [560, 277] on div "AA AA Tower AMI State AMP ANZ ASB BNZ Trade Me Insurance Westpac Other" at bounding box center [631, 270] width 320 height 30
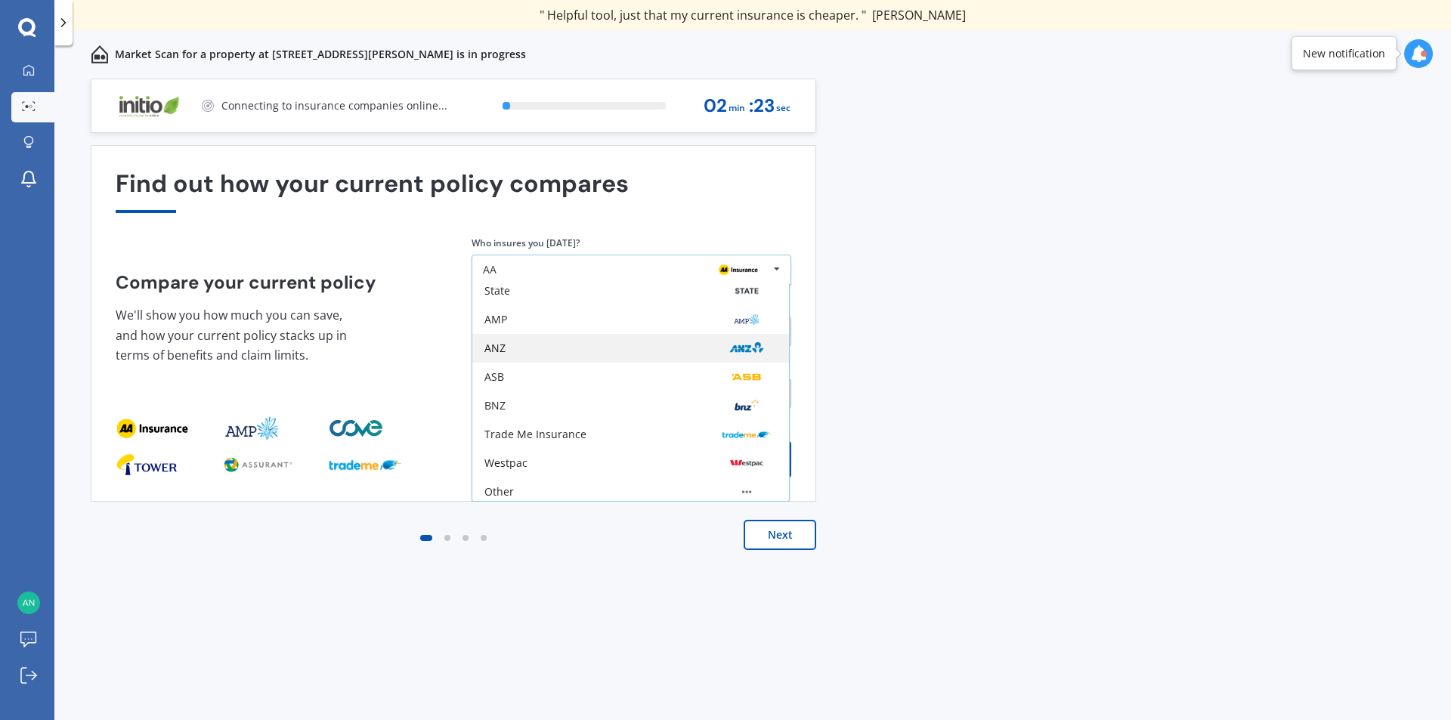
scroll to position [99, 0]
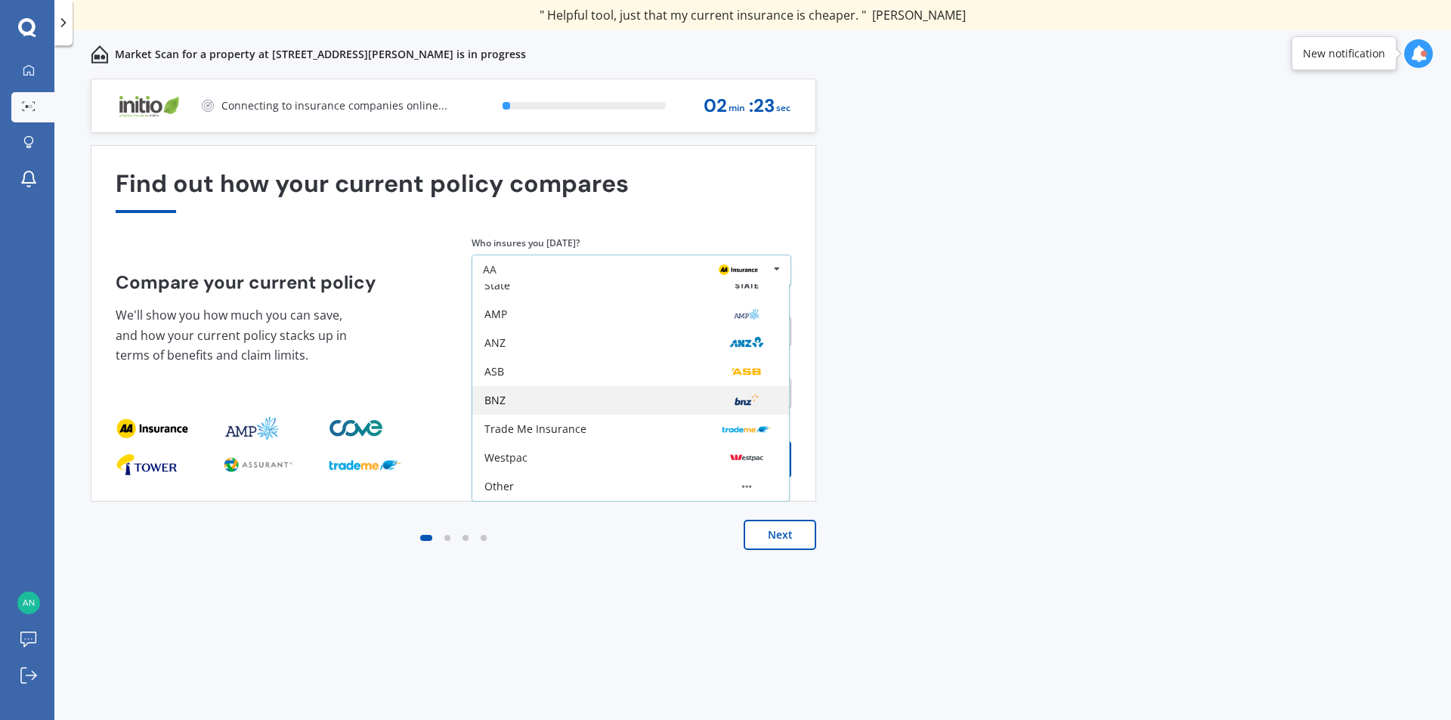
click at [508, 405] on div "BNZ" at bounding box center [630, 400] width 292 height 12
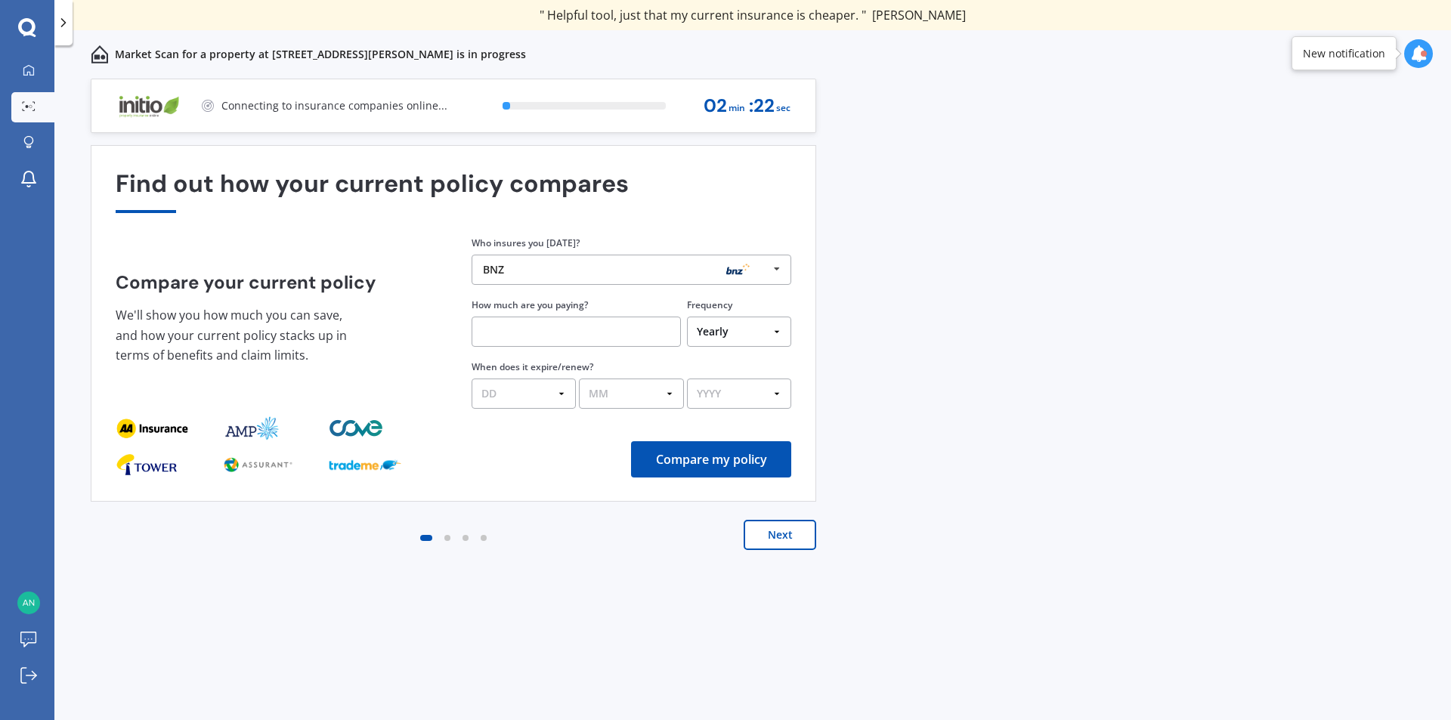
click at [545, 317] on input "text" at bounding box center [575, 332] width 209 height 30
click at [555, 327] on input "text" at bounding box center [575, 332] width 209 height 30
type input "$5,470.00"
click at [518, 396] on select "DD 01 02 03 04 05 06 07 08 09 10 11 12 13 14 15 16 17 18 19 20 21 22 23 24 25 2…" at bounding box center [523, 394] width 104 height 30
click at [471, 379] on select "DD 01 02 03 04 05 06 07 08 09 10 11 12 13 14 15 16 17 18 19 20 21 22 23 24 25 2…" at bounding box center [523, 394] width 104 height 30
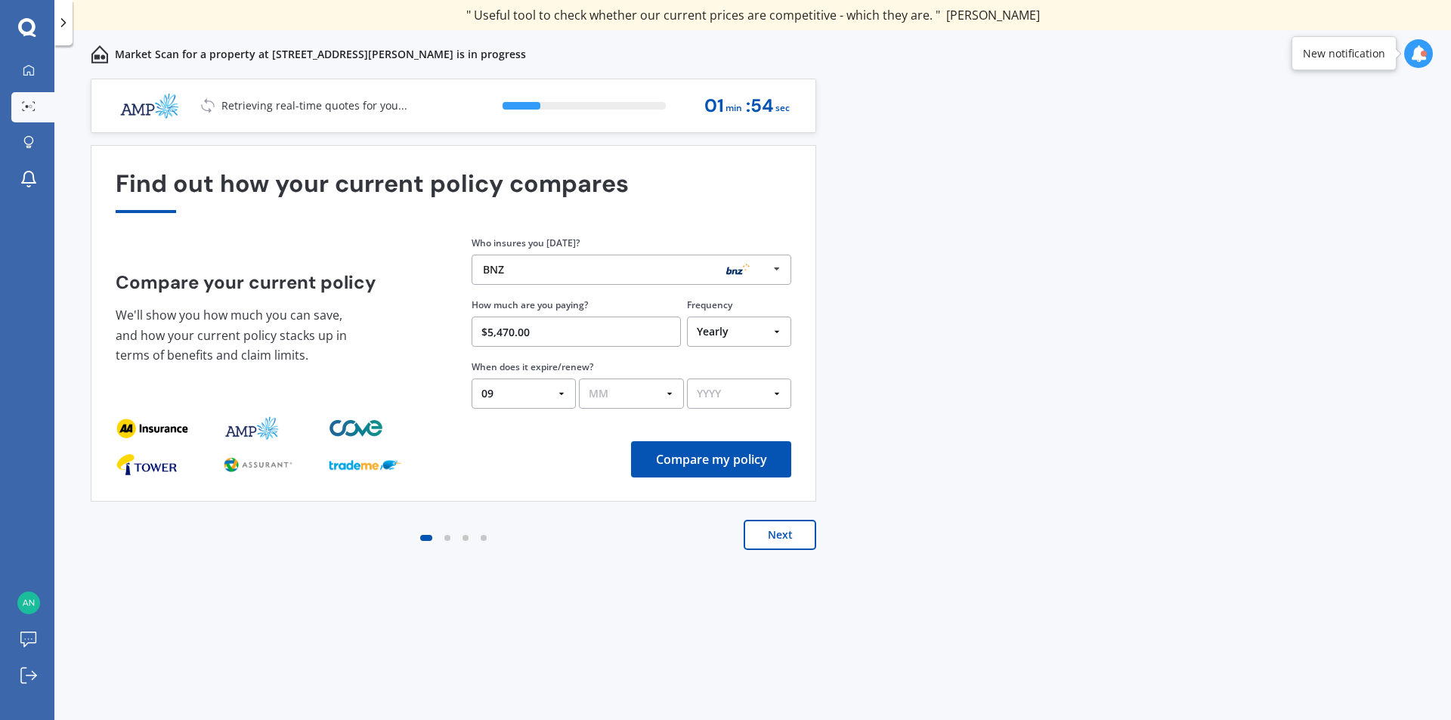
click at [506, 393] on select "DD 01 02 03 04 05 06 07 08 09 10 11 12 13 14 15 16 17 18 19 20 21 22 23 24 25 2…" at bounding box center [523, 394] width 104 height 30
select select "01"
click at [471, 379] on select "DD 01 02 03 04 05 06 07 08 09 10 11 12 13 14 15 16 17 18 19 20 21 22 23 24 25 2…" at bounding box center [523, 394] width 104 height 30
click at [628, 382] on select "MM 01 02 03 04 05 06 07 08 09 10 11 12" at bounding box center [631, 394] width 104 height 30
select select "09"
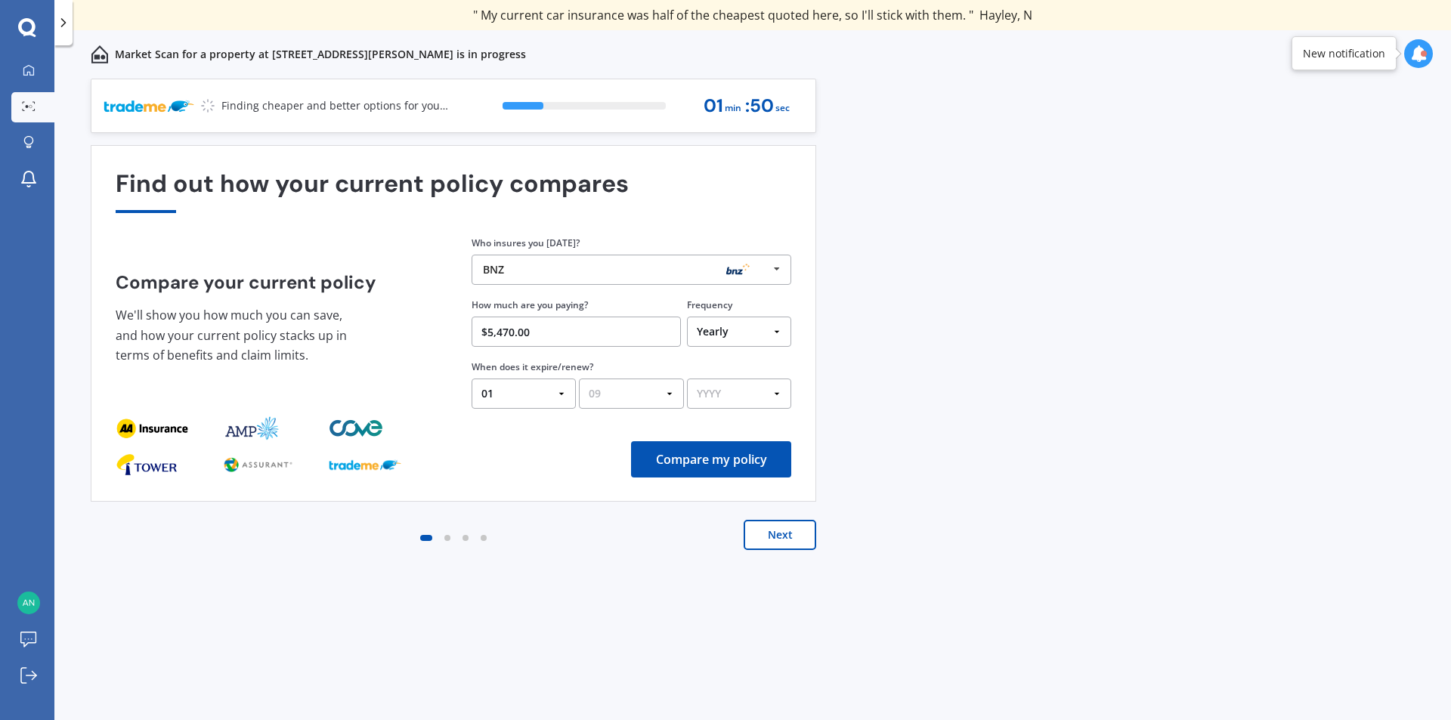
click at [579, 379] on select "MM 01 02 03 04 05 06 07 08 09 10 11 12" at bounding box center [631, 394] width 104 height 30
click at [731, 396] on select "YYYY 2026 2025 2024" at bounding box center [739, 394] width 104 height 30
select select "2025"
click at [687, 379] on select "YYYY 2026 2025 2024" at bounding box center [739, 394] width 104 height 30
click at [735, 470] on button "Compare my policy" at bounding box center [711, 459] width 160 height 36
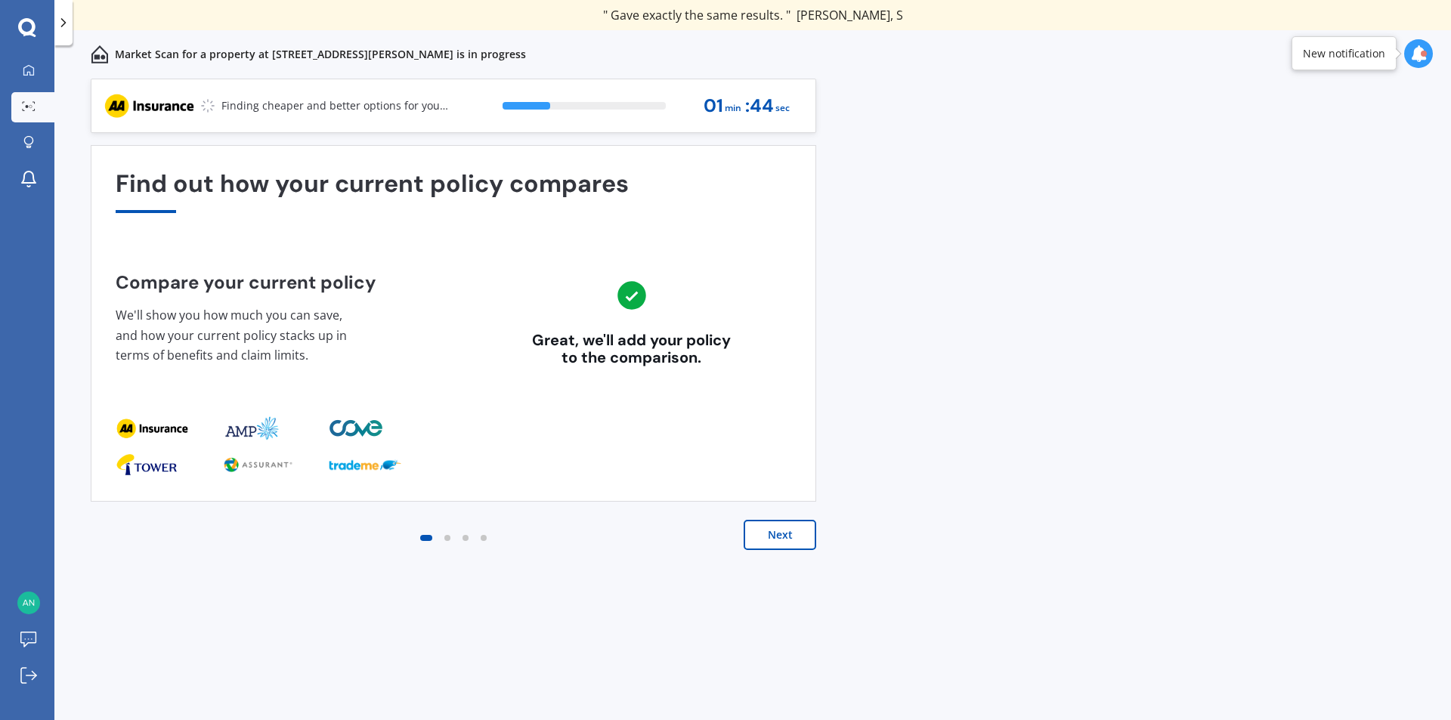
click at [796, 536] on button "Next" at bounding box center [779, 535] width 73 height 30
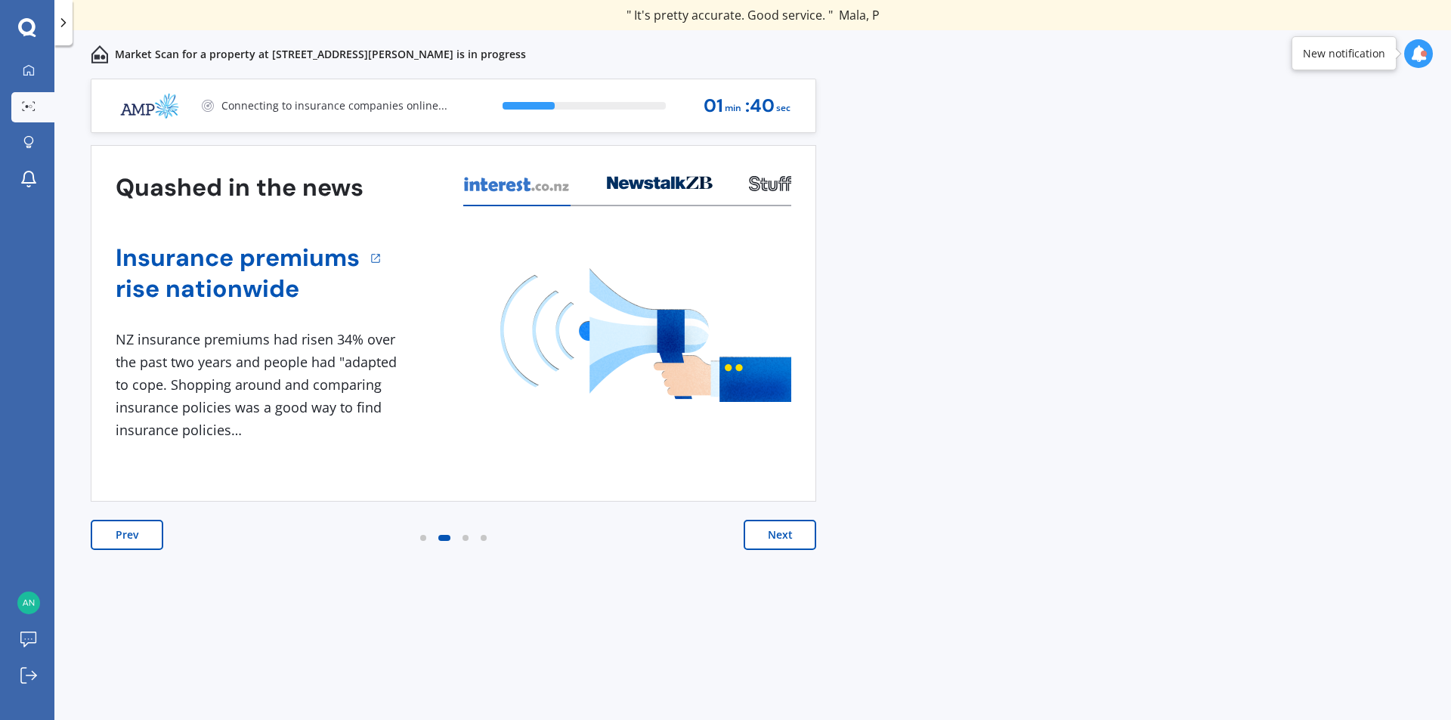
click at [793, 535] on button "Next" at bounding box center [779, 535] width 73 height 30
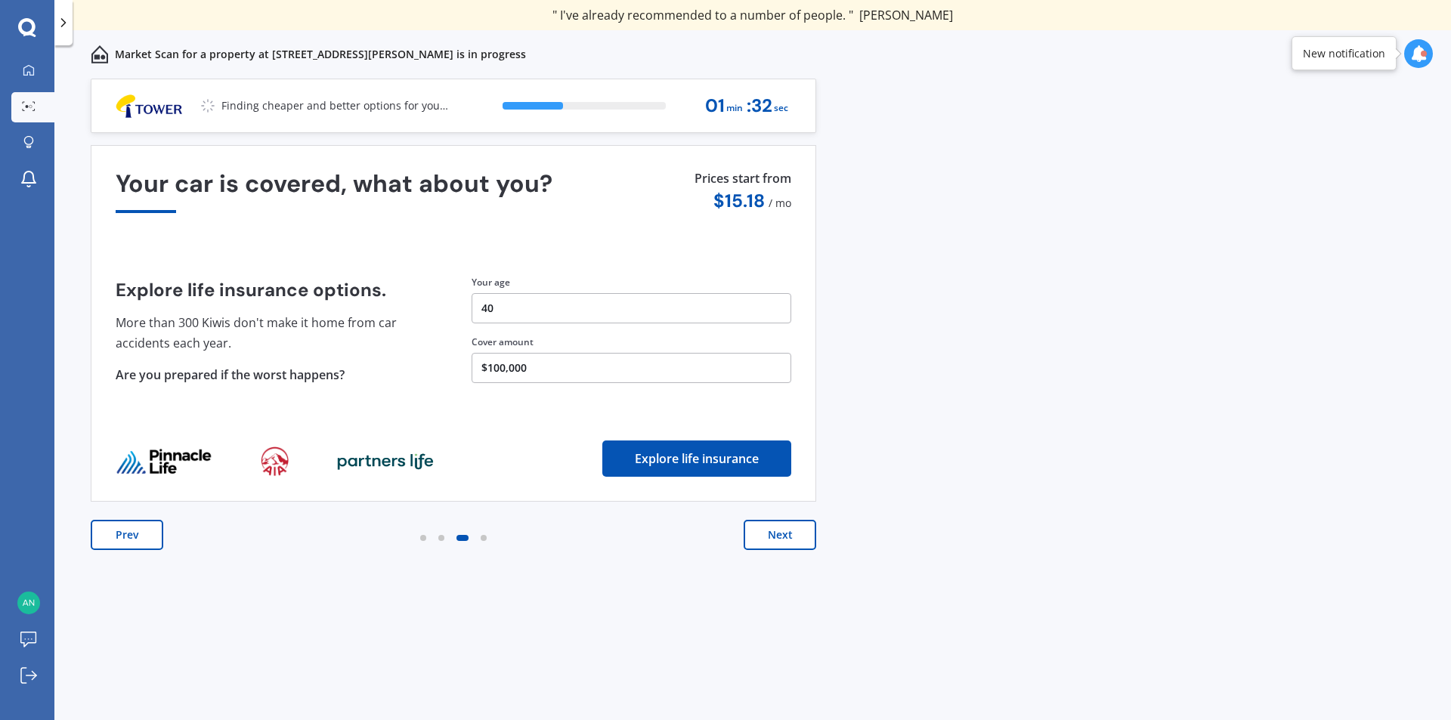
click at [756, 535] on button "Next" at bounding box center [779, 535] width 73 height 30
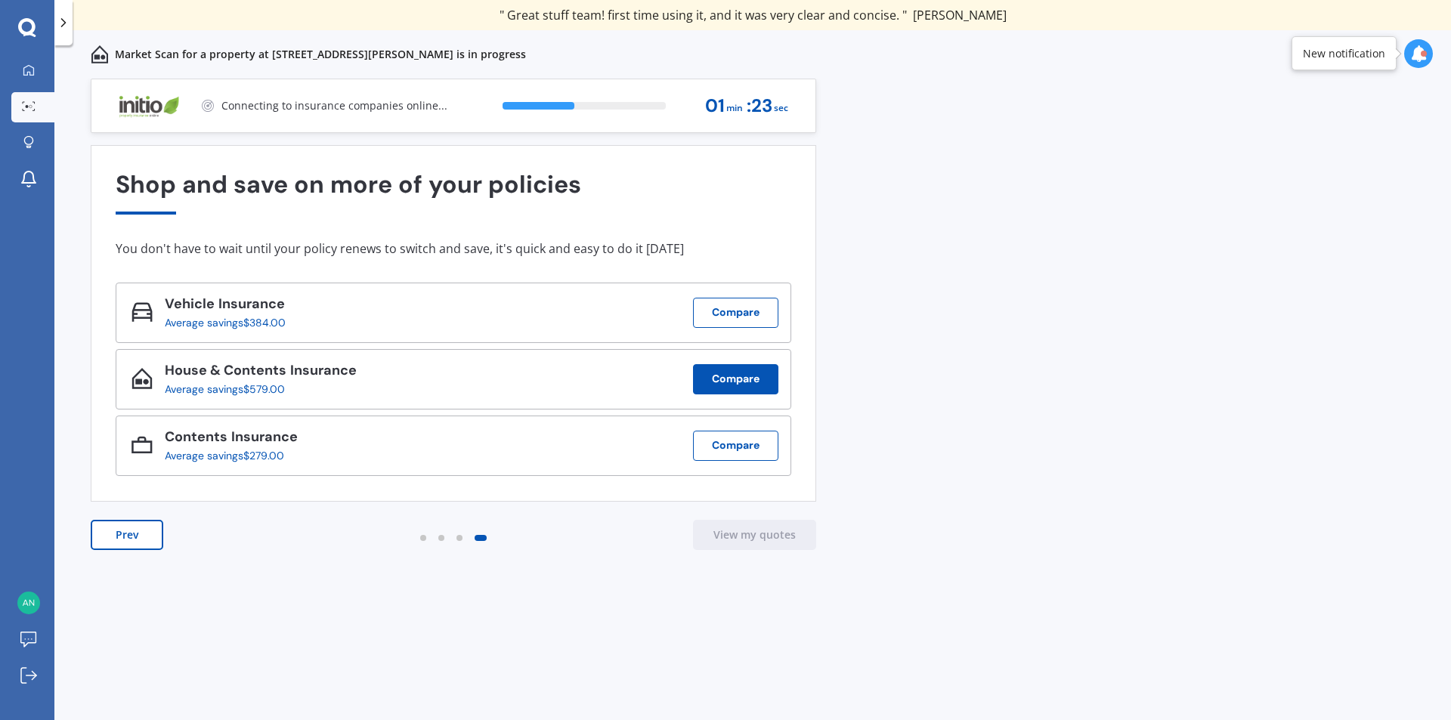
click at [718, 376] on button "Compare" at bounding box center [735, 379] width 85 height 30
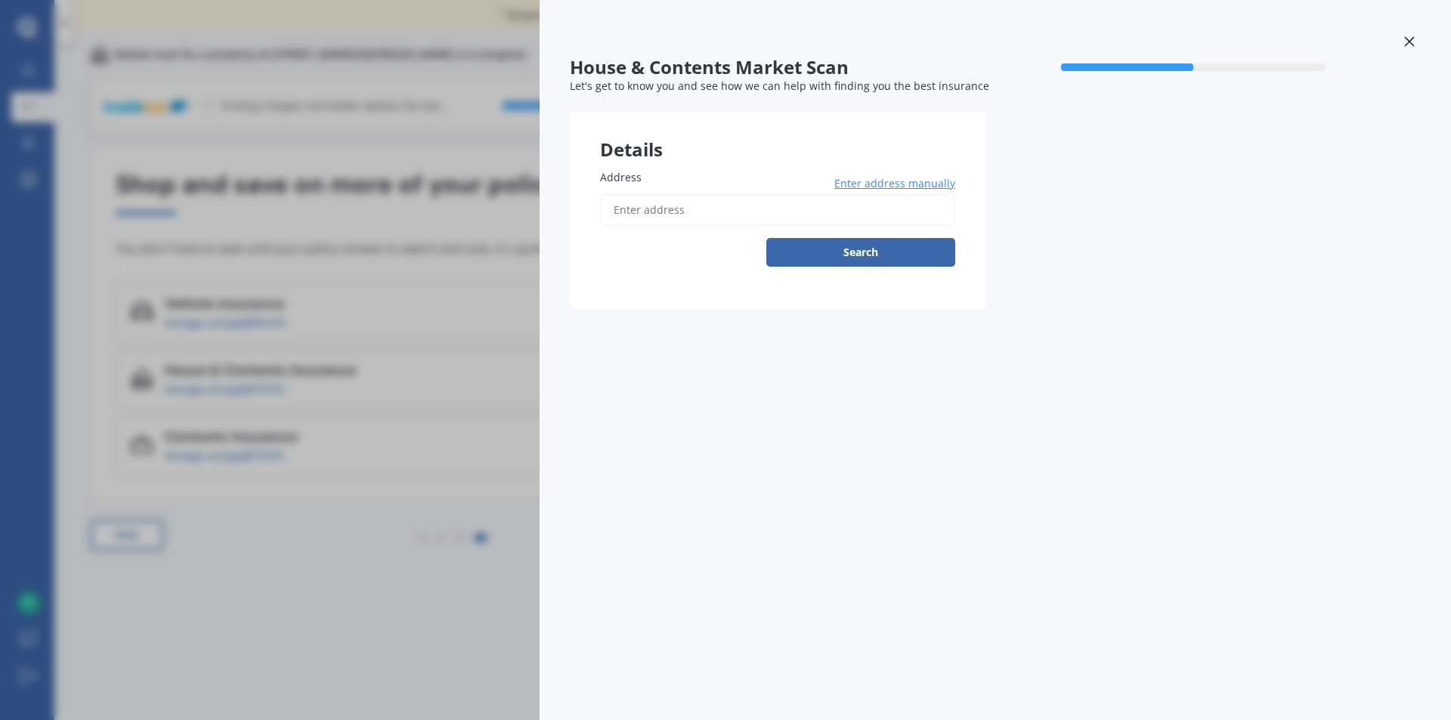
click at [1402, 42] on div at bounding box center [1409, 43] width 23 height 26
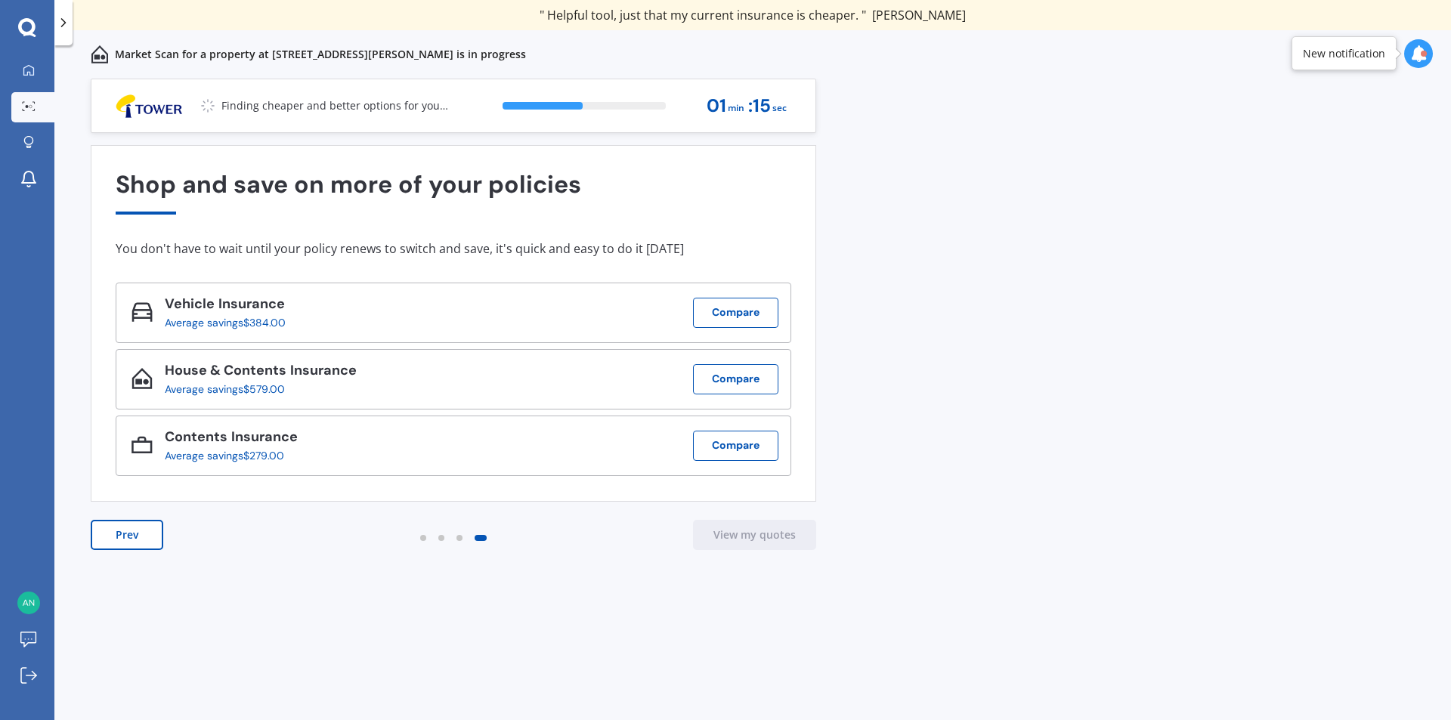
click at [113, 533] on button "Prev" at bounding box center [127, 535] width 73 height 30
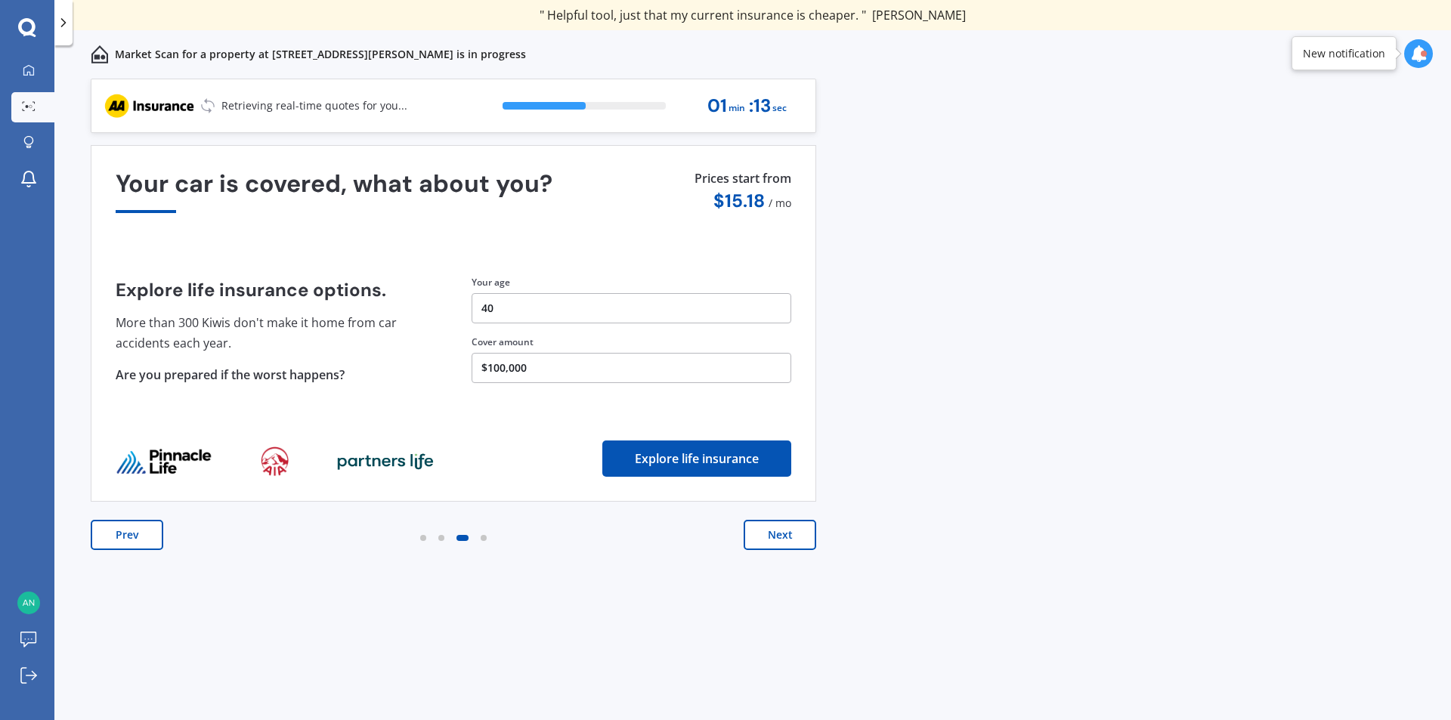
click at [113, 533] on button "Prev" at bounding box center [127, 535] width 73 height 30
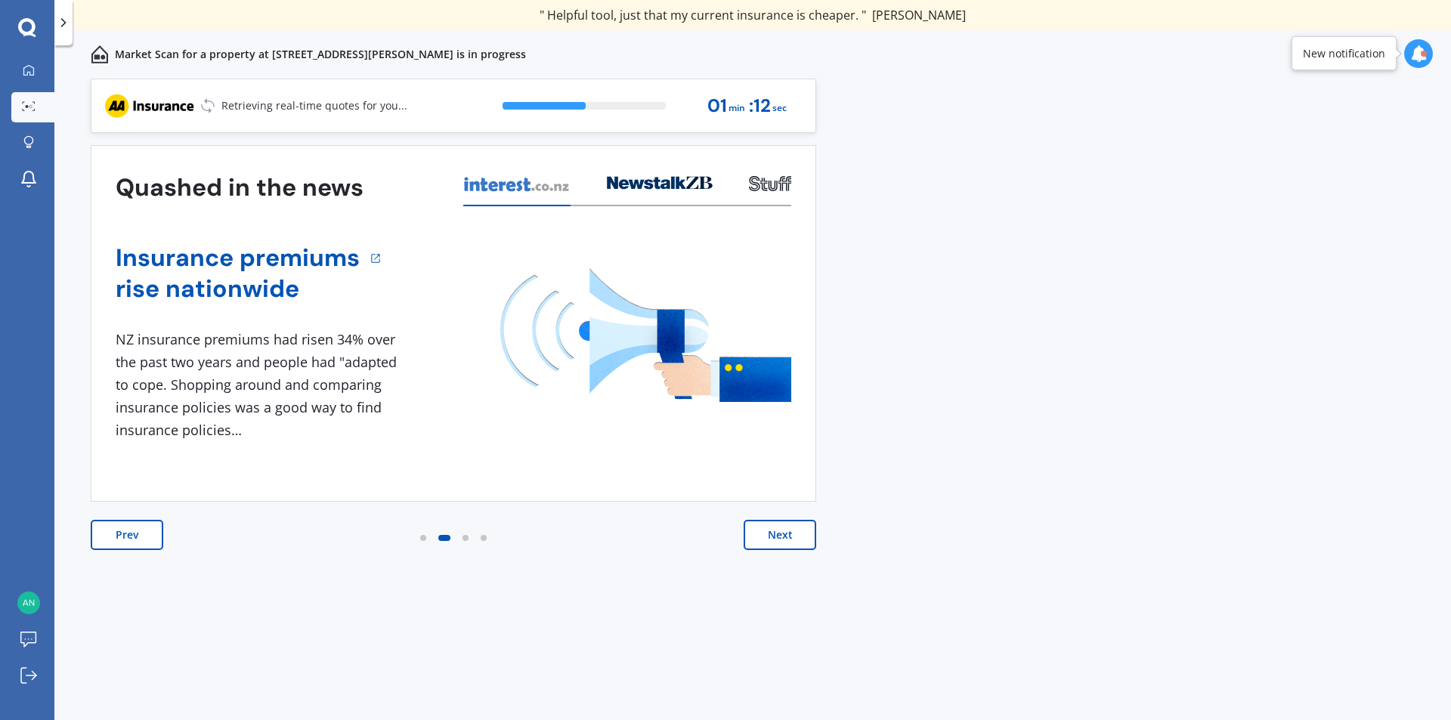
click at [113, 533] on button "Prev" at bounding box center [127, 535] width 73 height 30
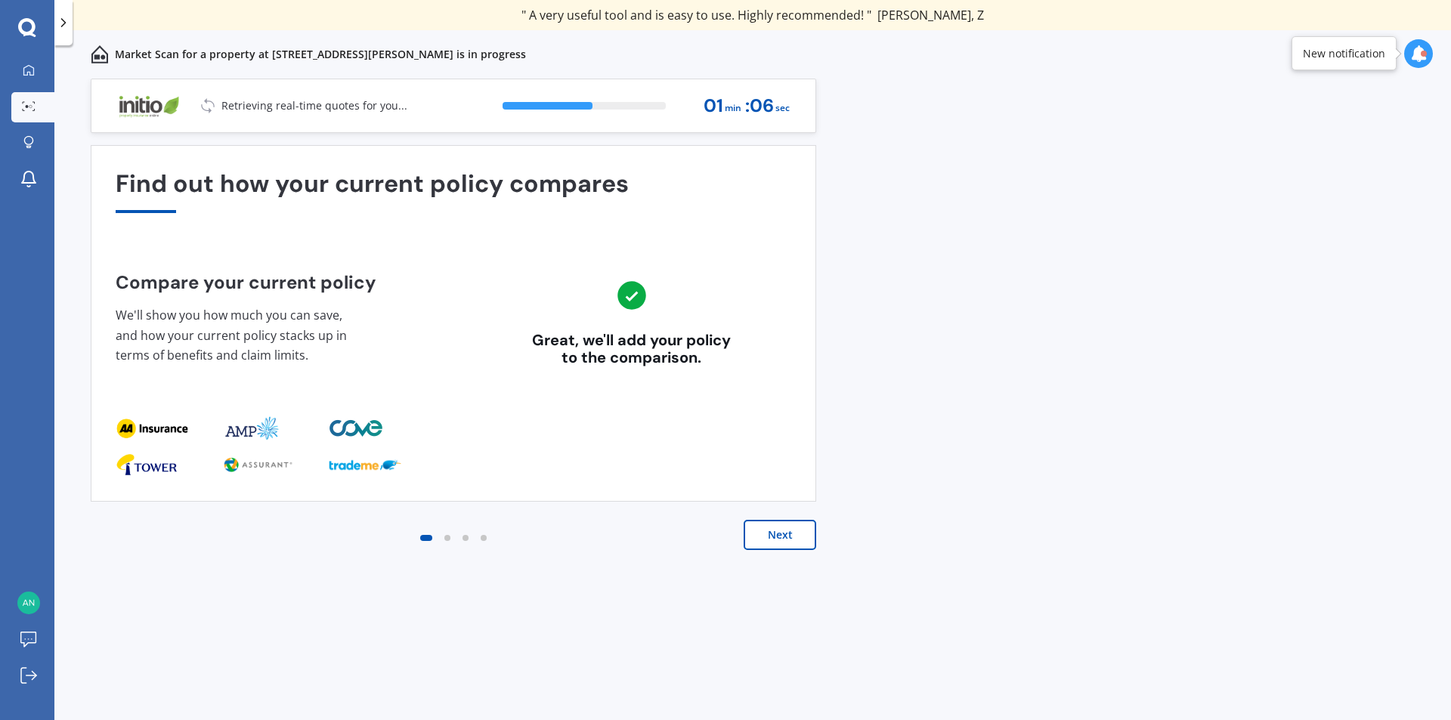
click at [796, 539] on button "Next" at bounding box center [779, 535] width 73 height 30
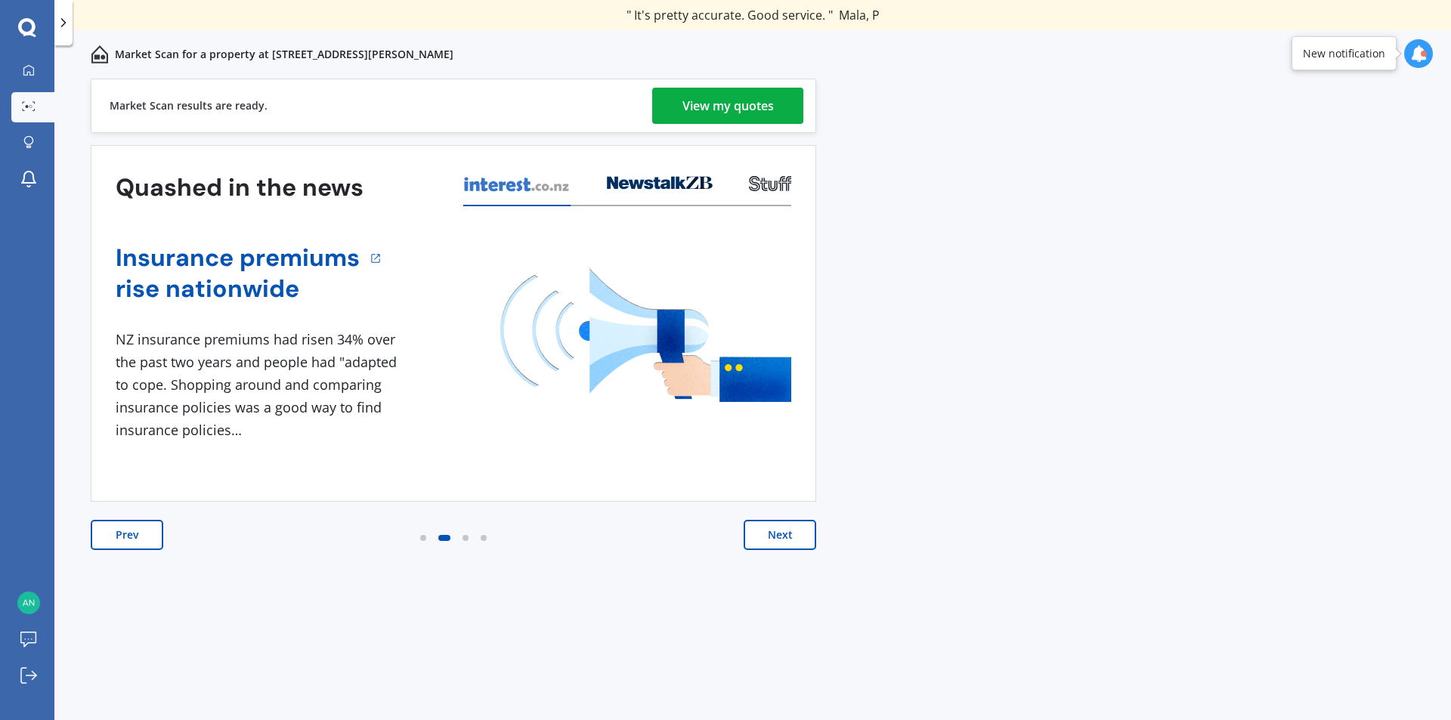
click at [737, 121] on div "View my quotes" at bounding box center [727, 106] width 91 height 36
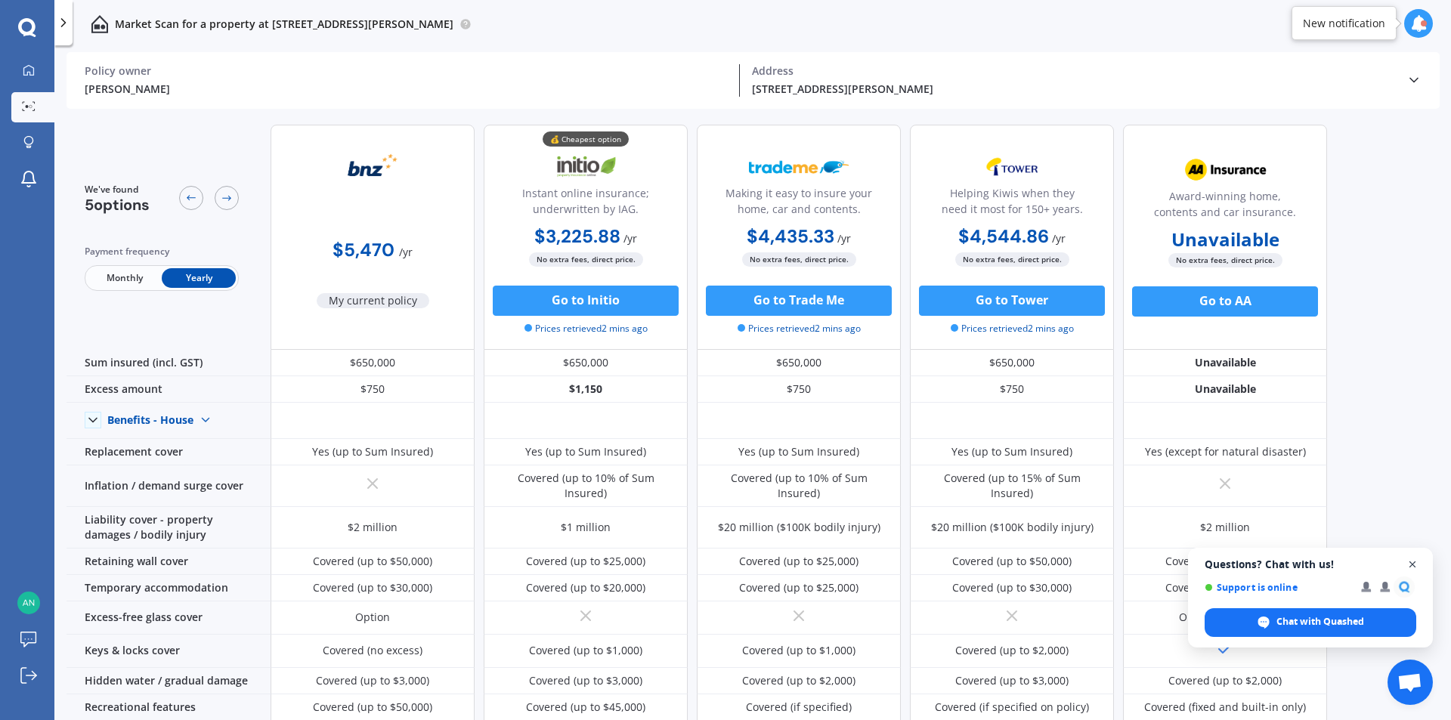
click at [1416, 561] on span "Open chat" at bounding box center [1412, 564] width 19 height 19
